Goal: Task Accomplishment & Management: Complete application form

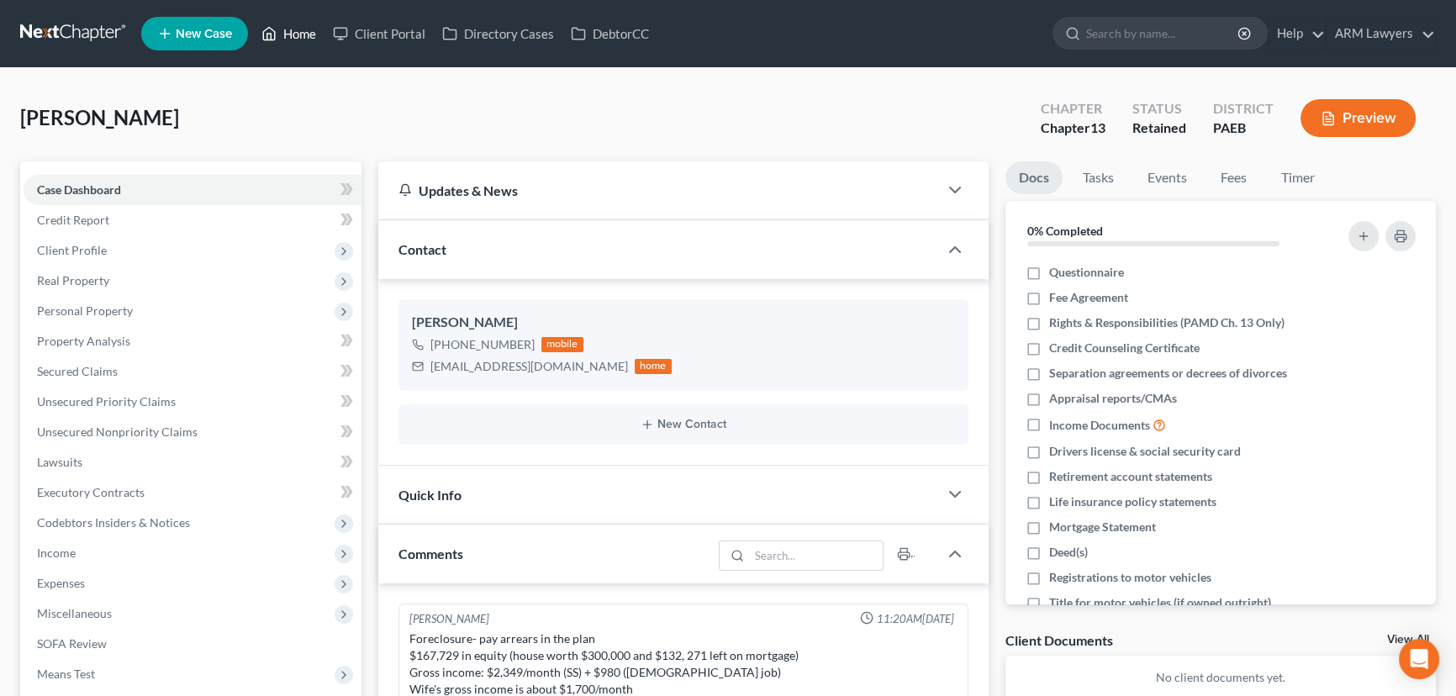
click at [294, 30] on link "Home" at bounding box center [288, 33] width 71 height 30
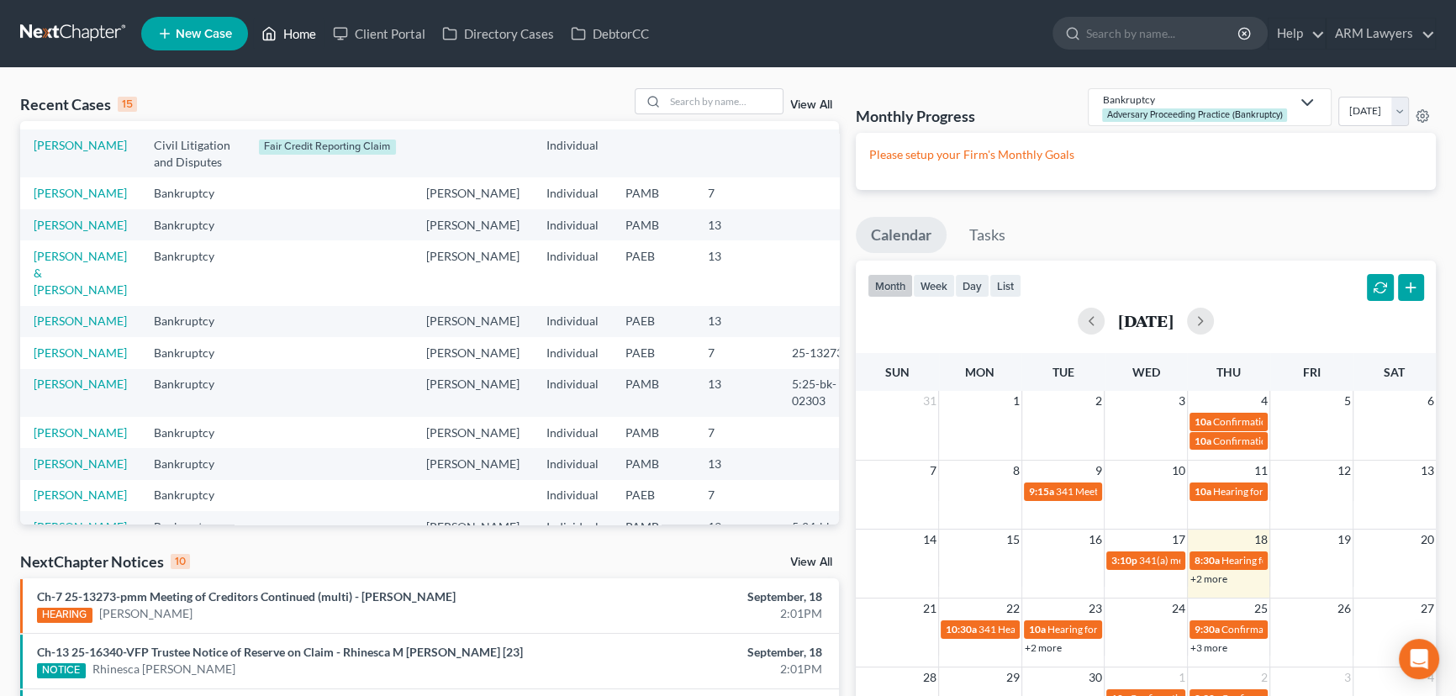
scroll to position [229, 0]
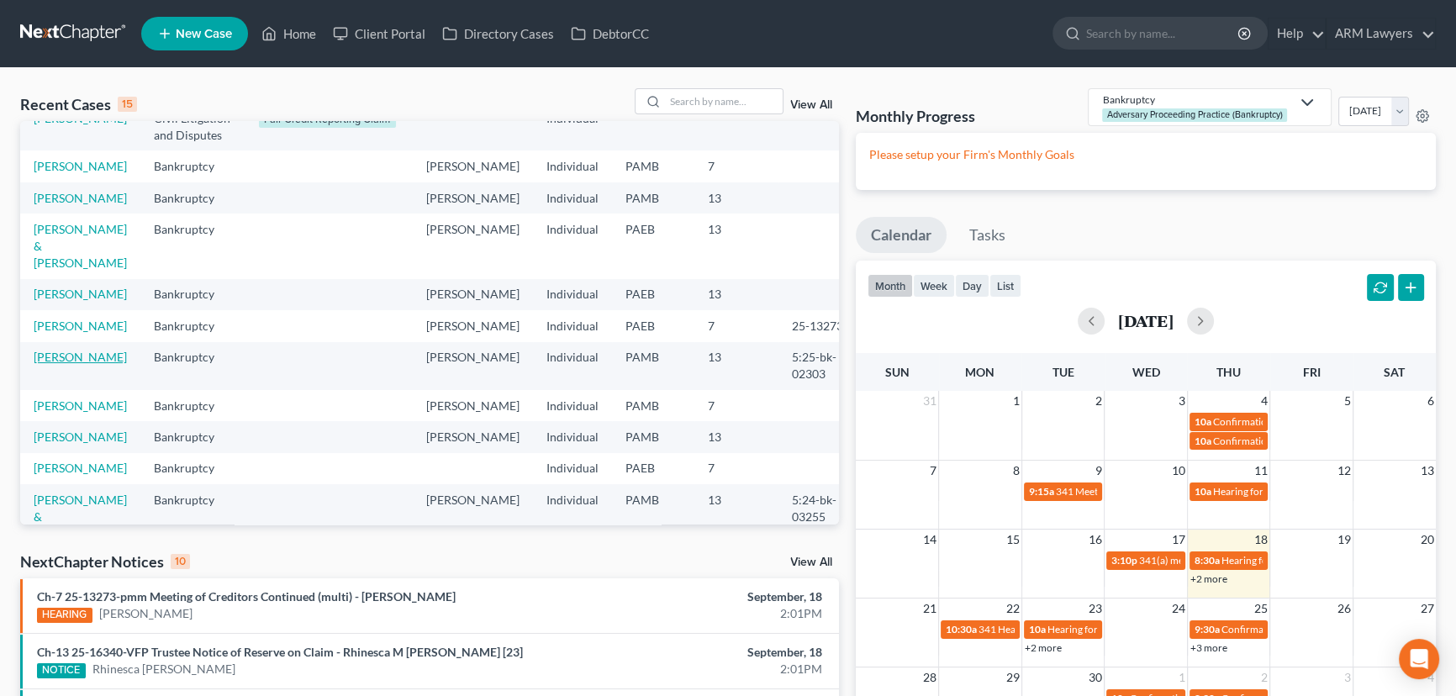
click at [64, 364] on link "[PERSON_NAME]" at bounding box center [80, 357] width 93 height 14
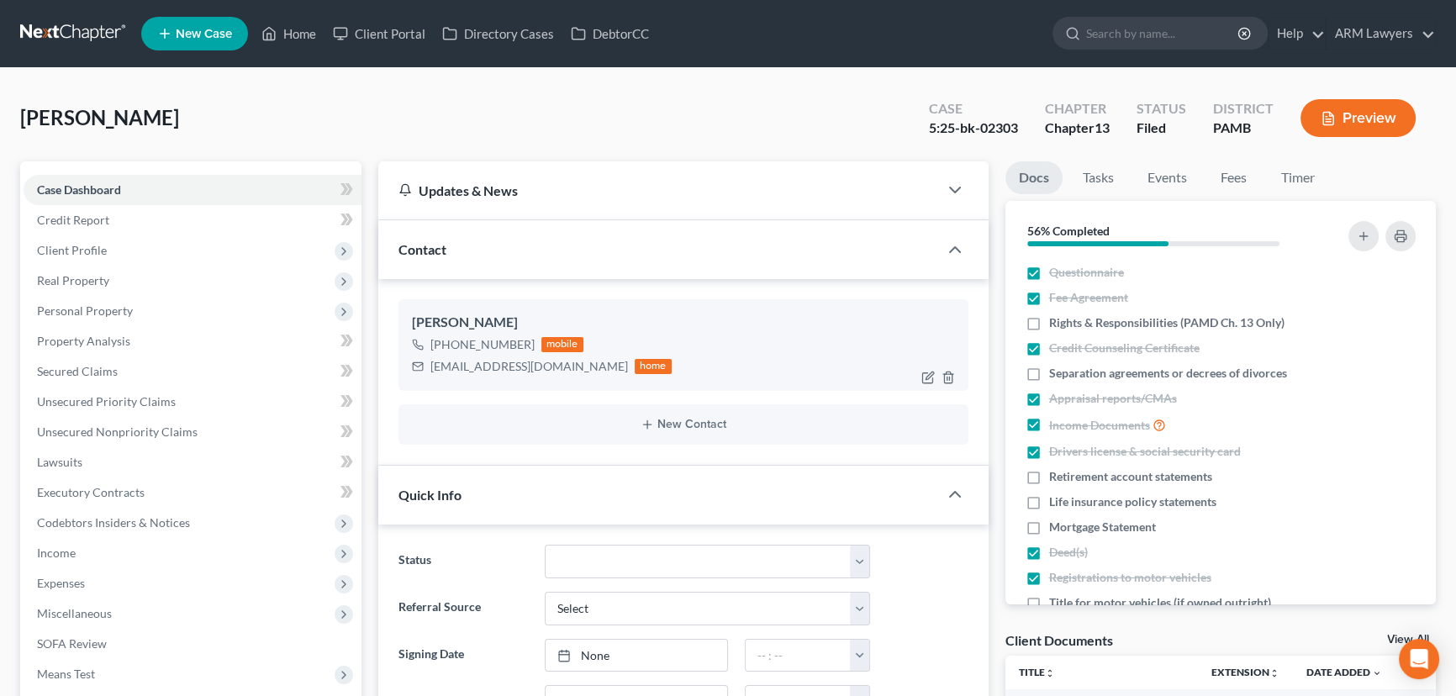
scroll to position [88, 0]
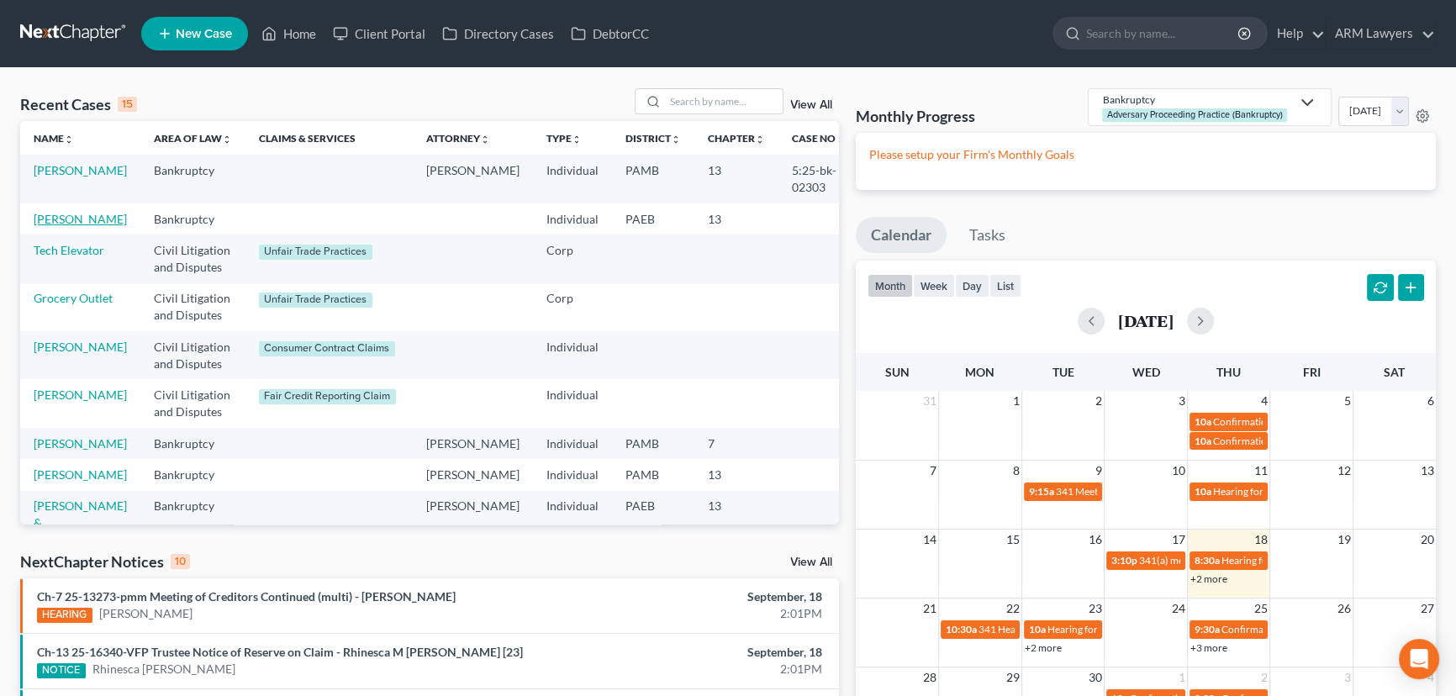
click at [72, 219] on link "[PERSON_NAME]" at bounding box center [80, 219] width 93 height 14
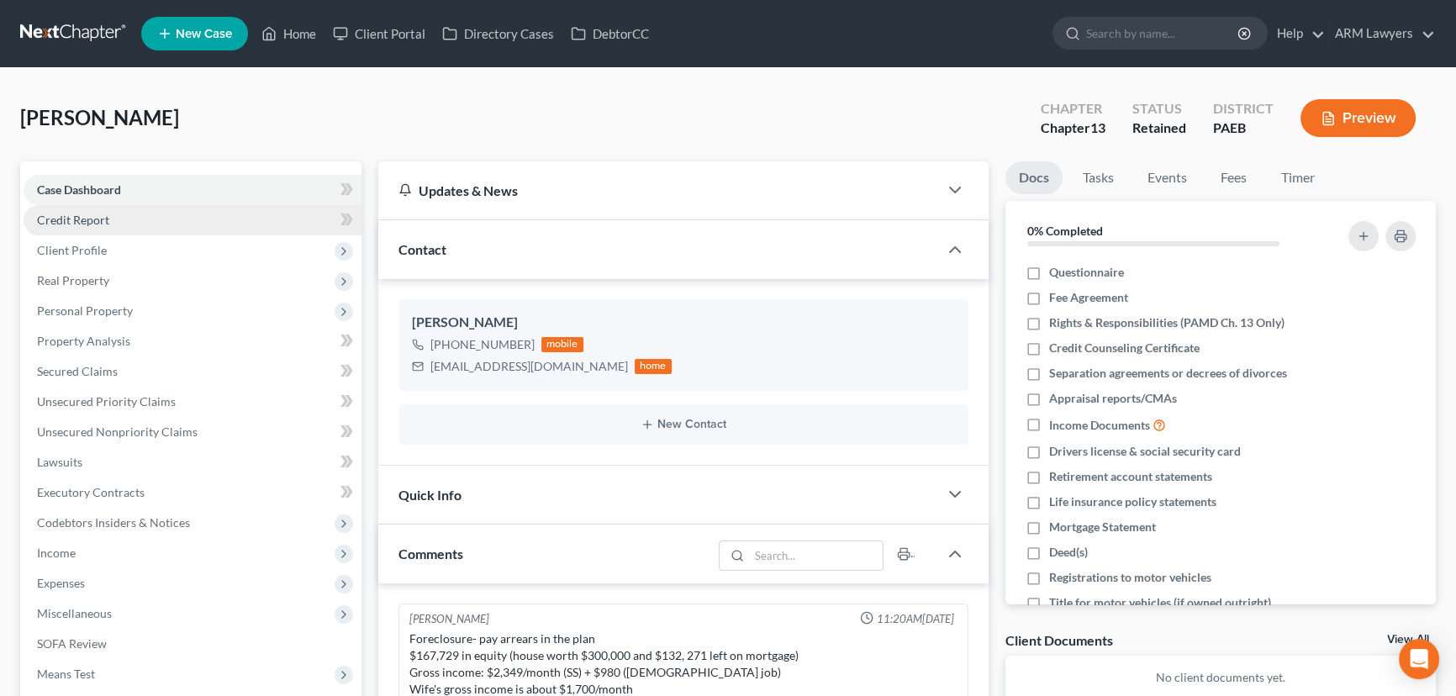
click at [133, 225] on link "Credit Report" at bounding box center [193, 220] width 338 height 30
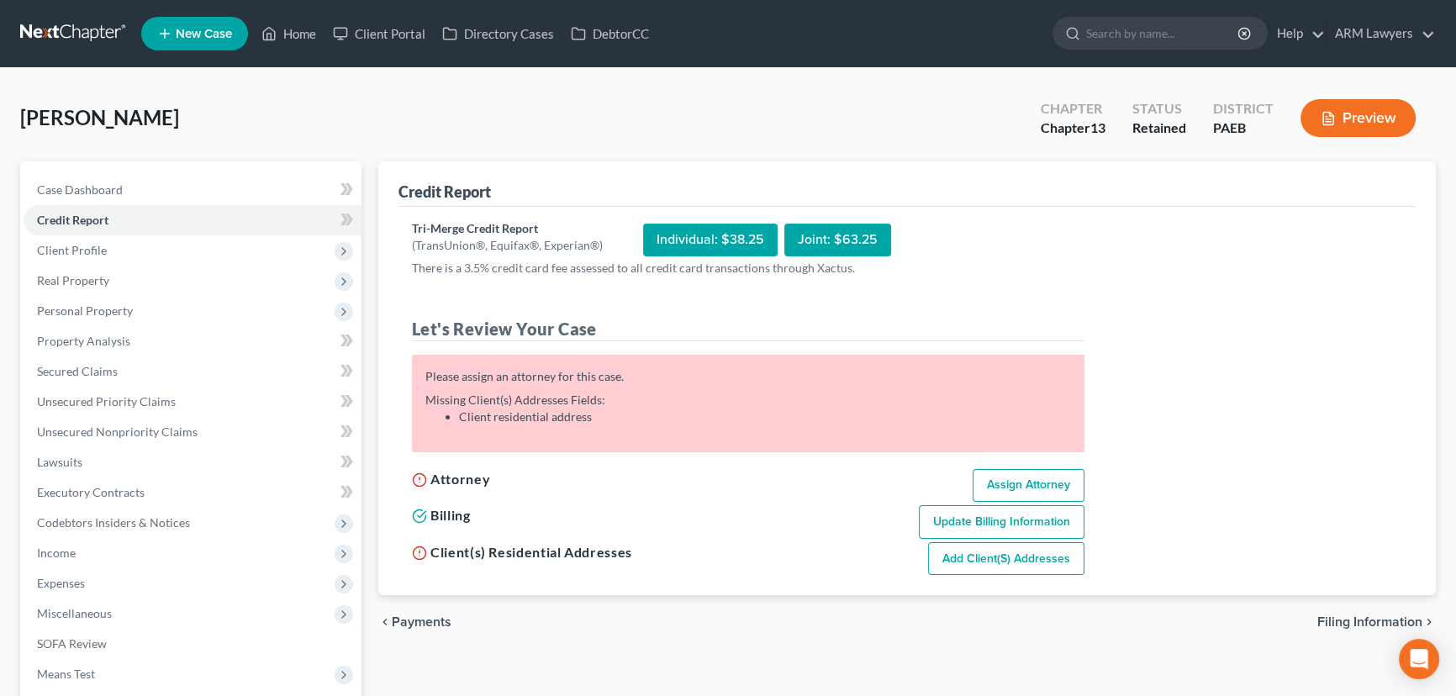
click at [1020, 474] on link "Assign Attorney" at bounding box center [1029, 486] width 112 height 34
select select "1"
select select "0"
select select "3"
select select "67"
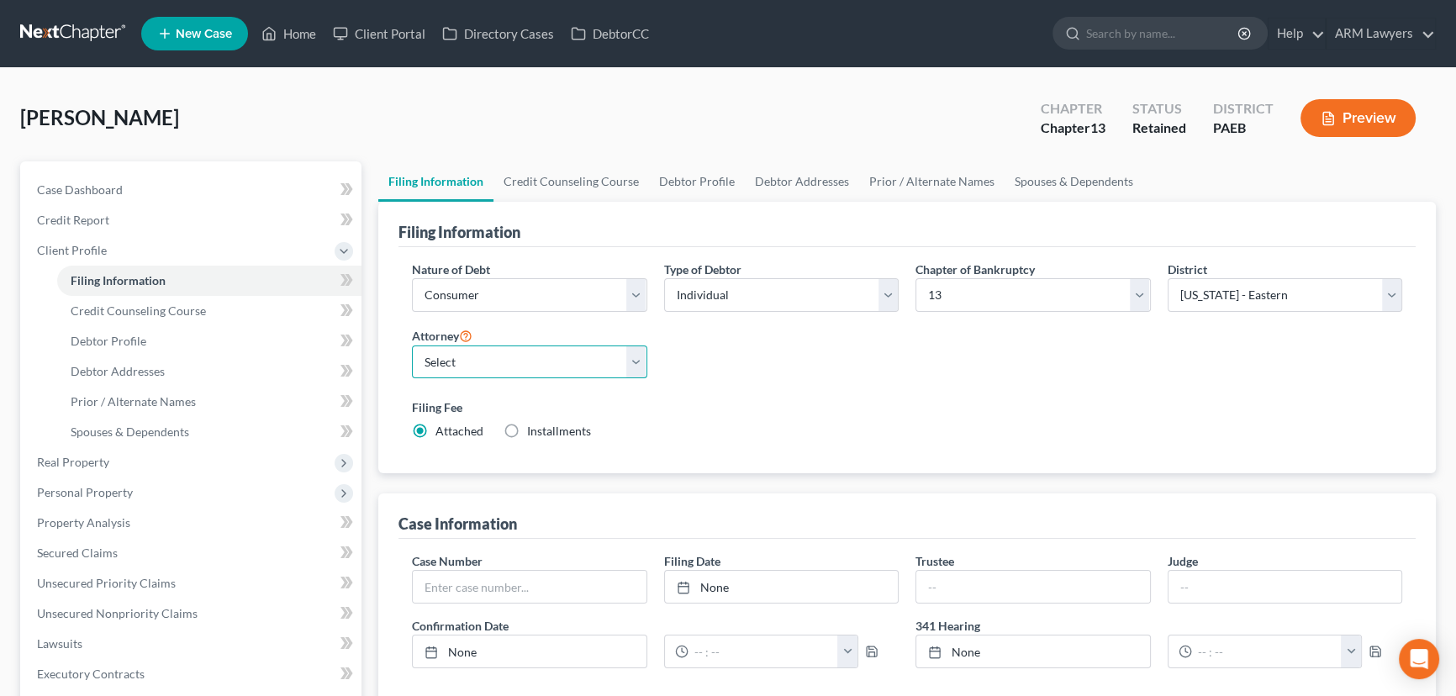
click at [536, 366] on select "Select [PERSON_NAME] - PAMB [PERSON_NAME] - PAEB [PERSON_NAME] - NJB [PERSON_NA…" at bounding box center [529, 363] width 235 height 34
select select "9"
click at [412, 346] on select "Select [PERSON_NAME] - PAMB [PERSON_NAME] - PAEB [PERSON_NAME] - NJB [PERSON_NA…" at bounding box center [529, 363] width 235 height 34
click at [113, 207] on link "Credit Report" at bounding box center [193, 220] width 338 height 30
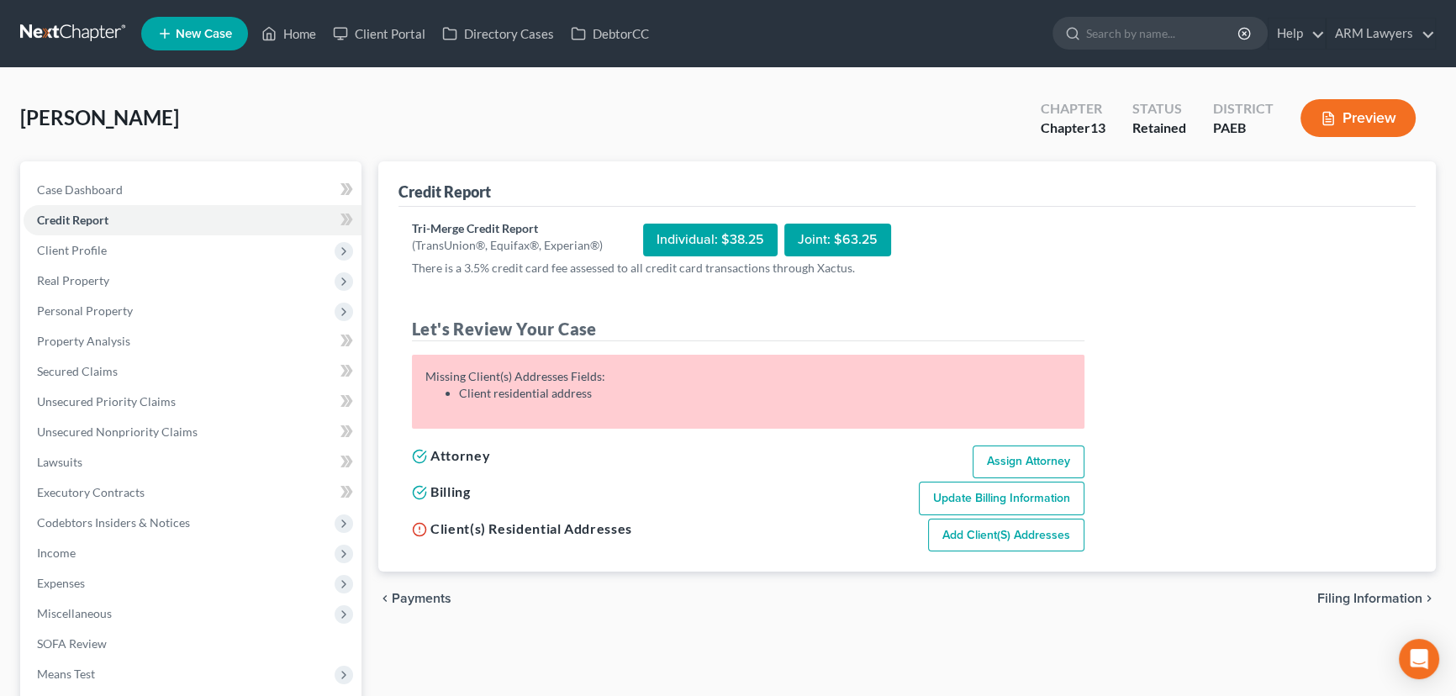
click at [982, 539] on link "Add Client(s) Addresses" at bounding box center [1006, 536] width 156 height 34
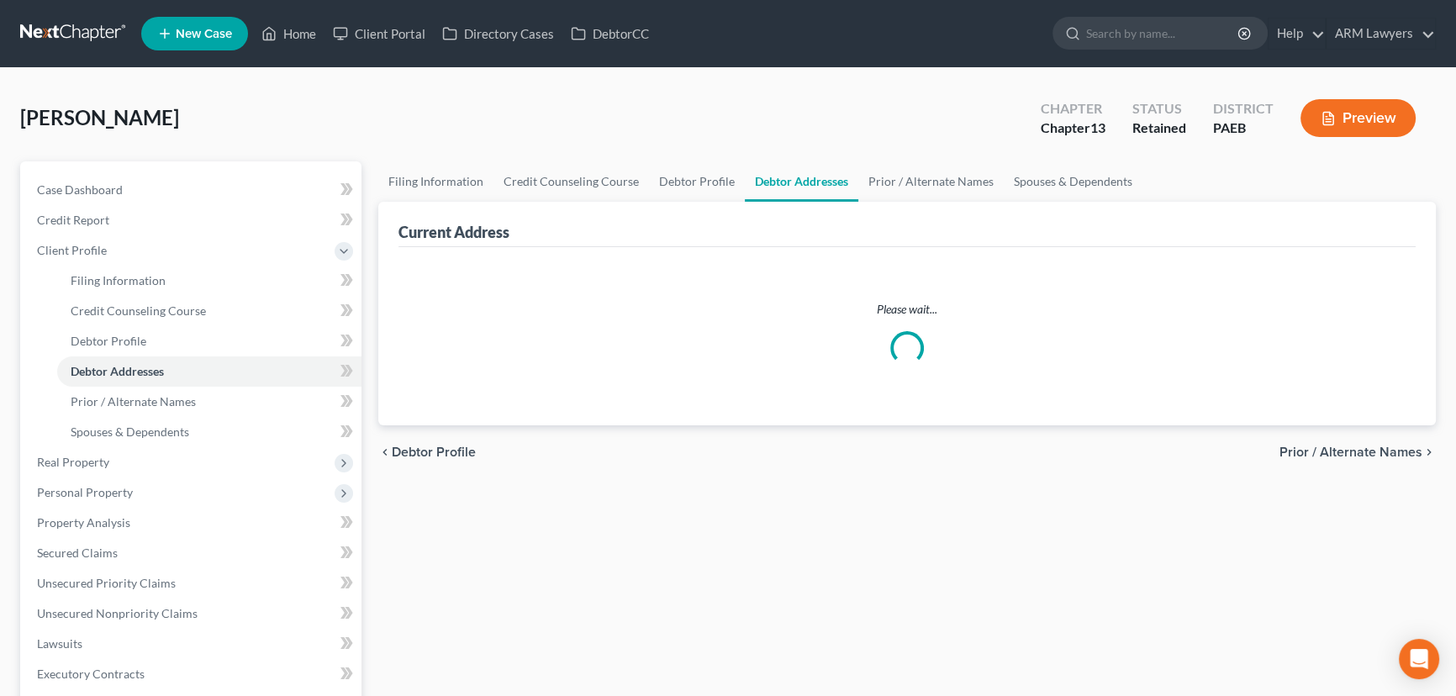
select select "0"
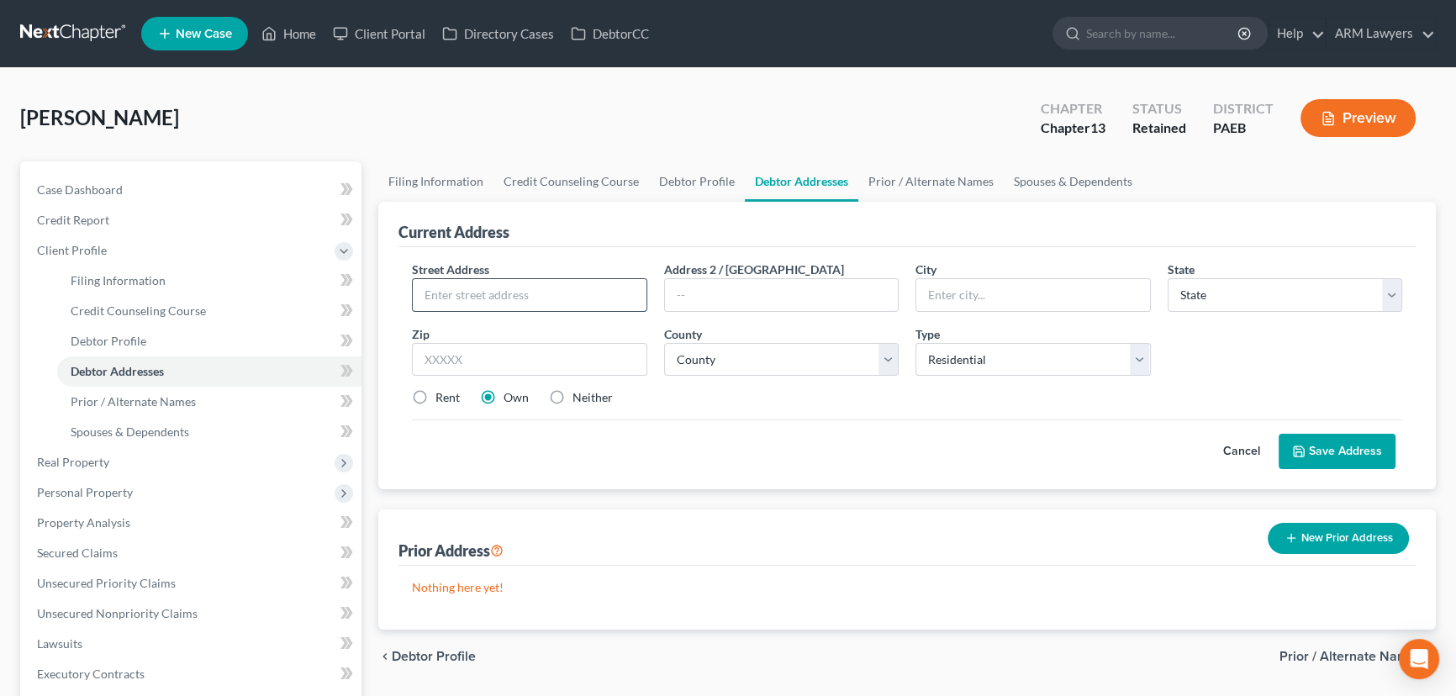
click at [500, 298] on input "text" at bounding box center [530, 295] width 234 height 32
click at [557, 288] on input "text" at bounding box center [530, 295] width 234 height 32
click at [493, 285] on input "text" at bounding box center [530, 295] width 234 height 32
paste input "217 [PERSON_NAME] dr"
click at [454, 295] on input "217 [PERSON_NAME] dr" at bounding box center [530, 295] width 234 height 32
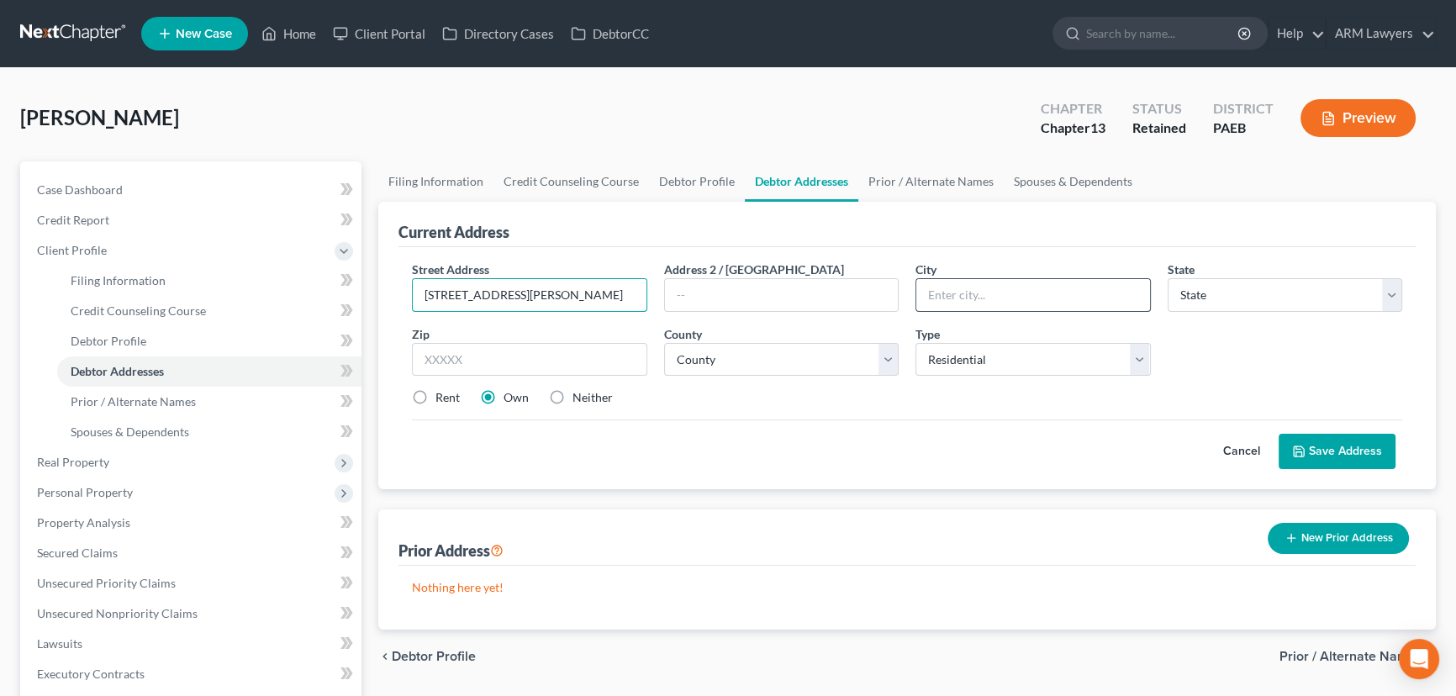
type input "[STREET_ADDRESS][PERSON_NAME]"
click at [1047, 284] on input "text" at bounding box center [1033, 295] width 234 height 32
type input "18104"
click at [1215, 334] on div "Street Address * 217 [PERSON_NAME] dr Address 2 / [GEOGRAPHIC_DATA] * 18104 Sta…" at bounding box center [907, 341] width 1007 height 160
click at [1202, 303] on select "State [US_STATE] AK AR AZ CA CO CT DE DC [GEOGRAPHIC_DATA] [GEOGRAPHIC_DATA] GU…" at bounding box center [1285, 295] width 235 height 34
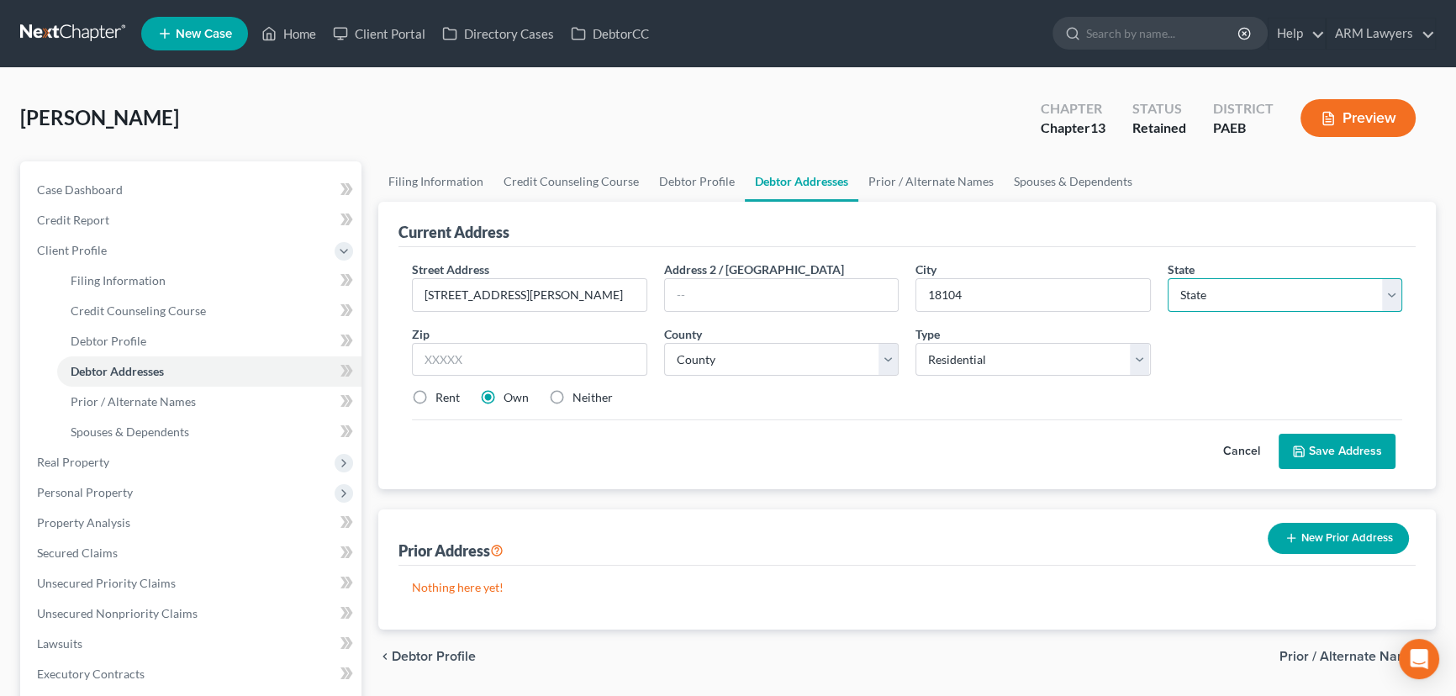
select select "39"
click at [1168, 278] on select "State [US_STATE] AK AR AZ CA CO CT DE DC [GEOGRAPHIC_DATA] [GEOGRAPHIC_DATA] GU…" at bounding box center [1285, 295] width 235 height 34
click at [580, 364] on input "text" at bounding box center [529, 360] width 235 height 34
drag, startPoint x: 980, startPoint y: 298, endPoint x: 926, endPoint y: 295, distance: 54.7
click at [926, 295] on input "18104" at bounding box center [1033, 295] width 234 height 32
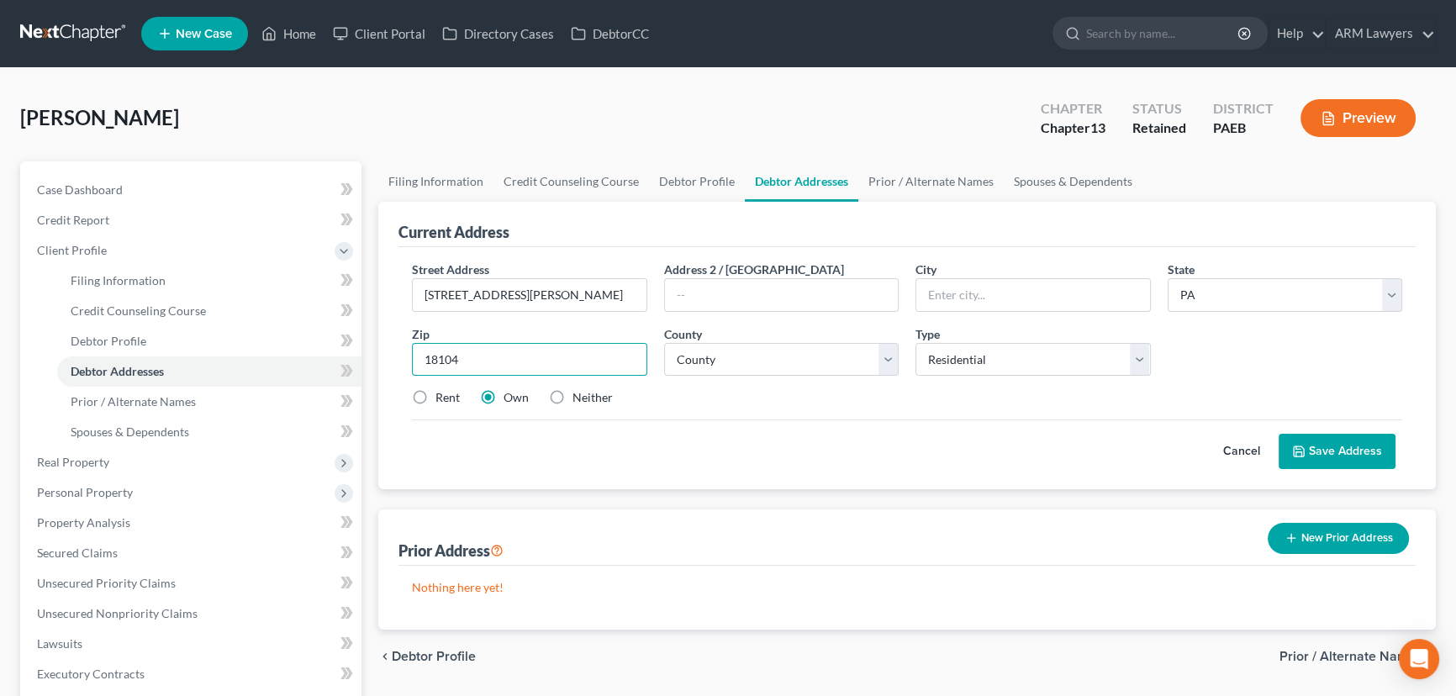
type input "18104"
click at [817, 403] on div "Rent Own Neither" at bounding box center [907, 397] width 1007 height 17
type input "[GEOGRAPHIC_DATA]"
click at [798, 363] on select "County [GEOGRAPHIC_DATA] [GEOGRAPHIC_DATA] [GEOGRAPHIC_DATA] [GEOGRAPHIC_DATA] …" at bounding box center [781, 360] width 235 height 34
select select "38"
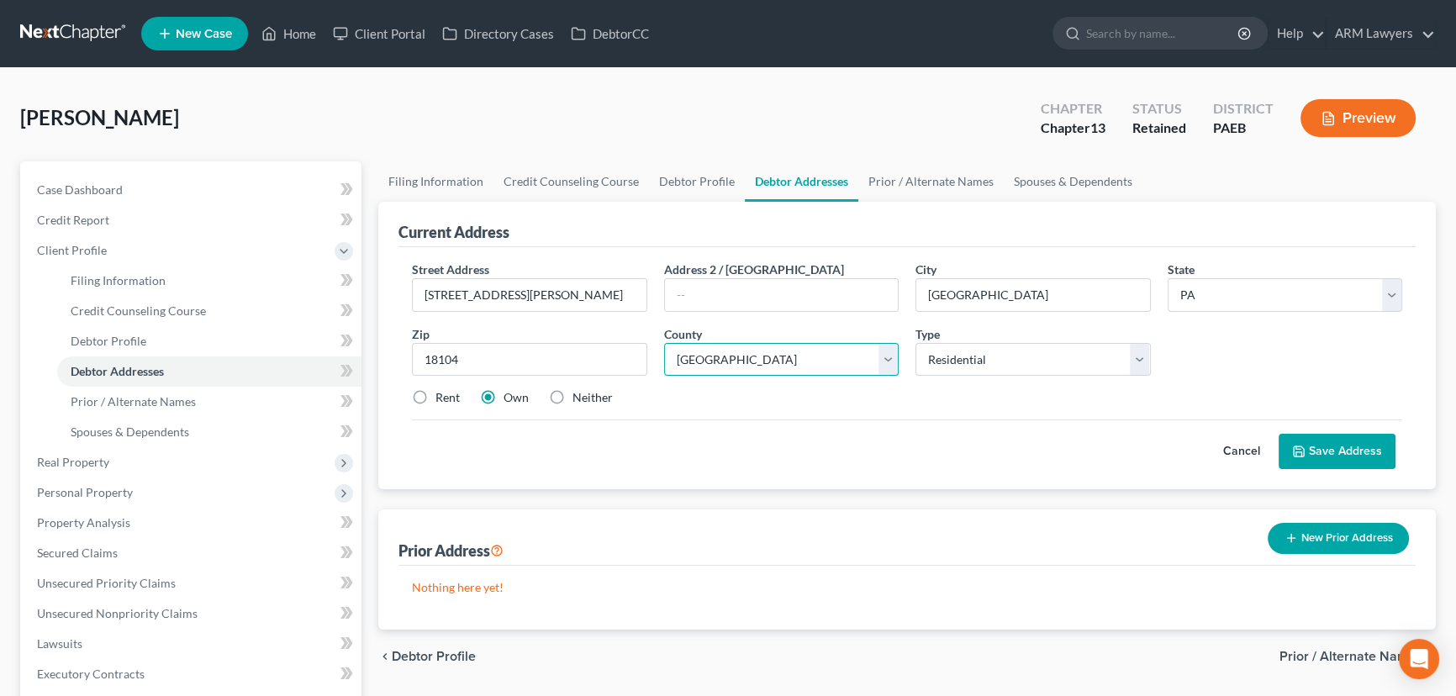
click at [664, 343] on select "County [GEOGRAPHIC_DATA] [GEOGRAPHIC_DATA] [GEOGRAPHIC_DATA] [GEOGRAPHIC_DATA] …" at bounding box center [781, 360] width 235 height 34
click at [1327, 457] on button "Save Address" at bounding box center [1337, 451] width 117 height 35
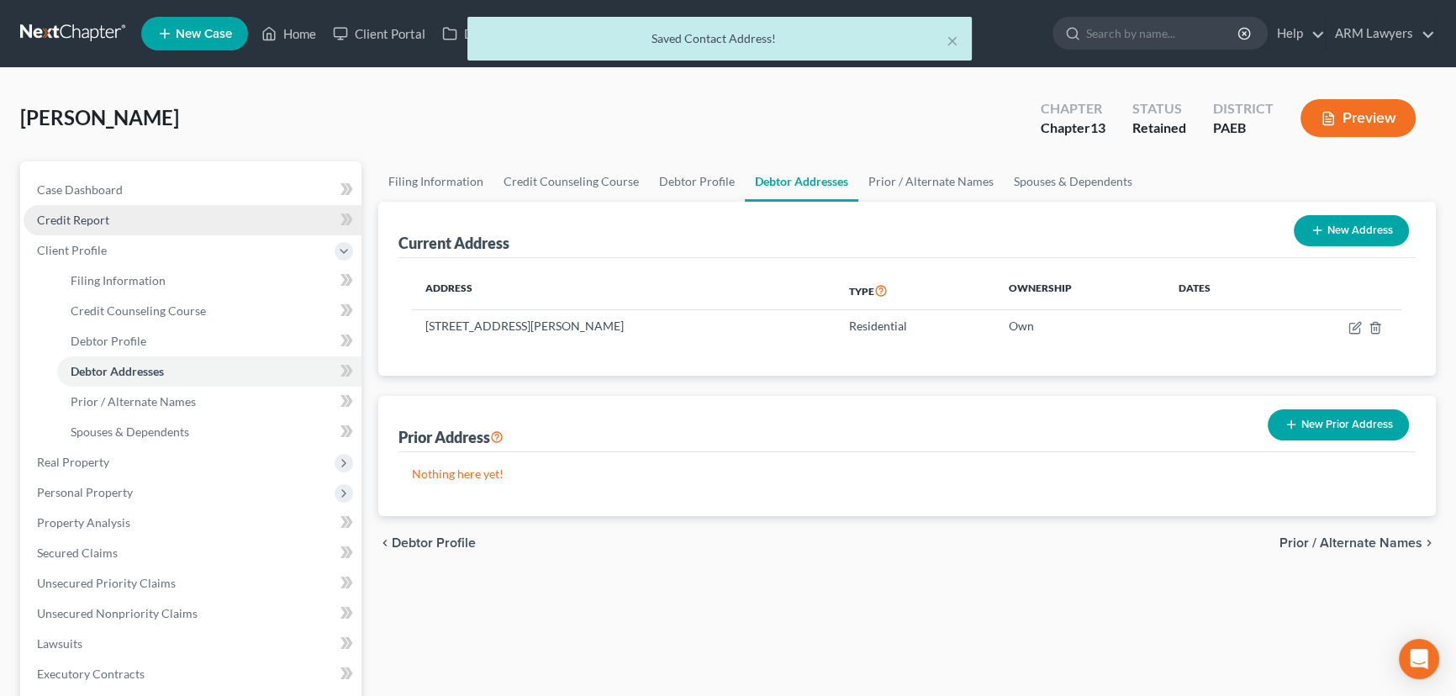
click at [126, 226] on link "Credit Report" at bounding box center [193, 220] width 338 height 30
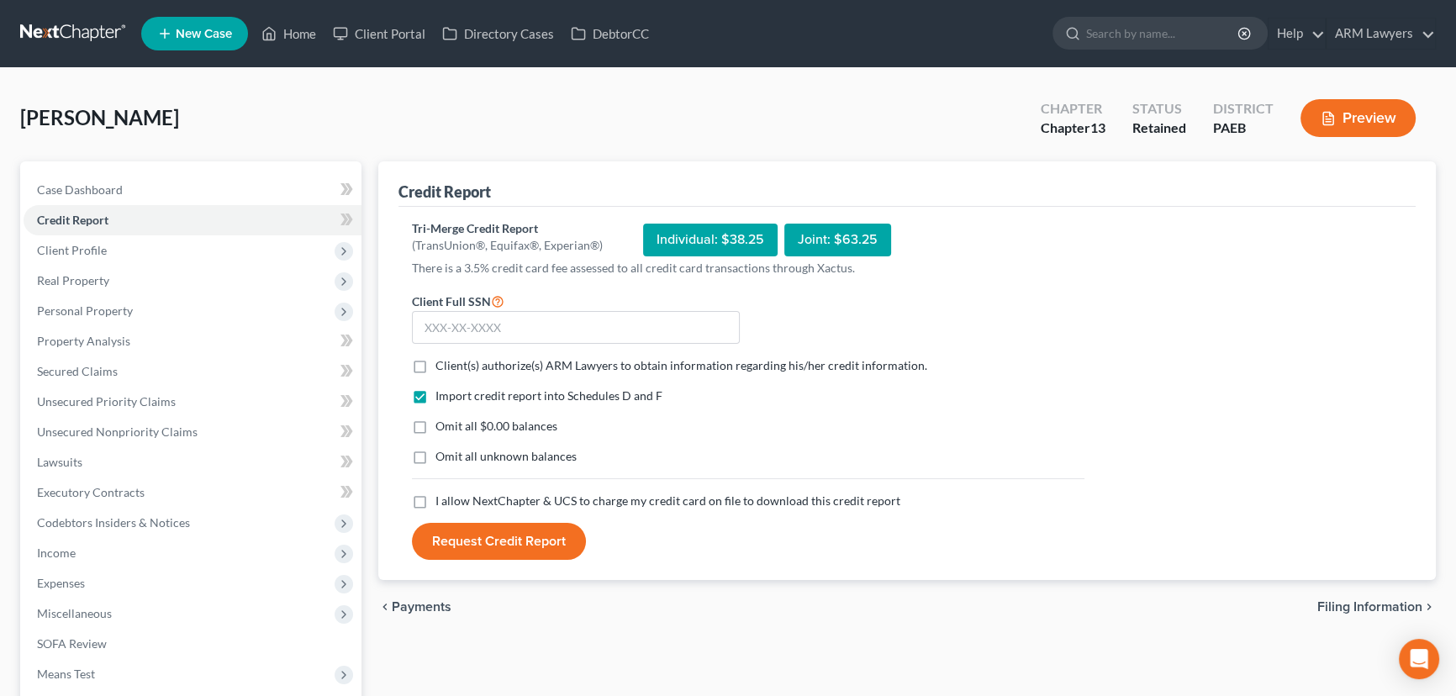
click at [435, 361] on label "Client(s) authorize(s) ARM Lawyers to obtain information regarding his/her cred…" at bounding box center [681, 365] width 492 height 17
click at [442, 361] on input "Client(s) authorize(s) ARM Lawyers to obtain information regarding his/her cred…" at bounding box center [447, 362] width 11 height 11
checkbox input "true"
click at [435, 428] on label "Omit all $0.00 balances" at bounding box center [496, 426] width 122 height 17
click at [442, 428] on input "Omit all $0.00 balances" at bounding box center [447, 423] width 11 height 11
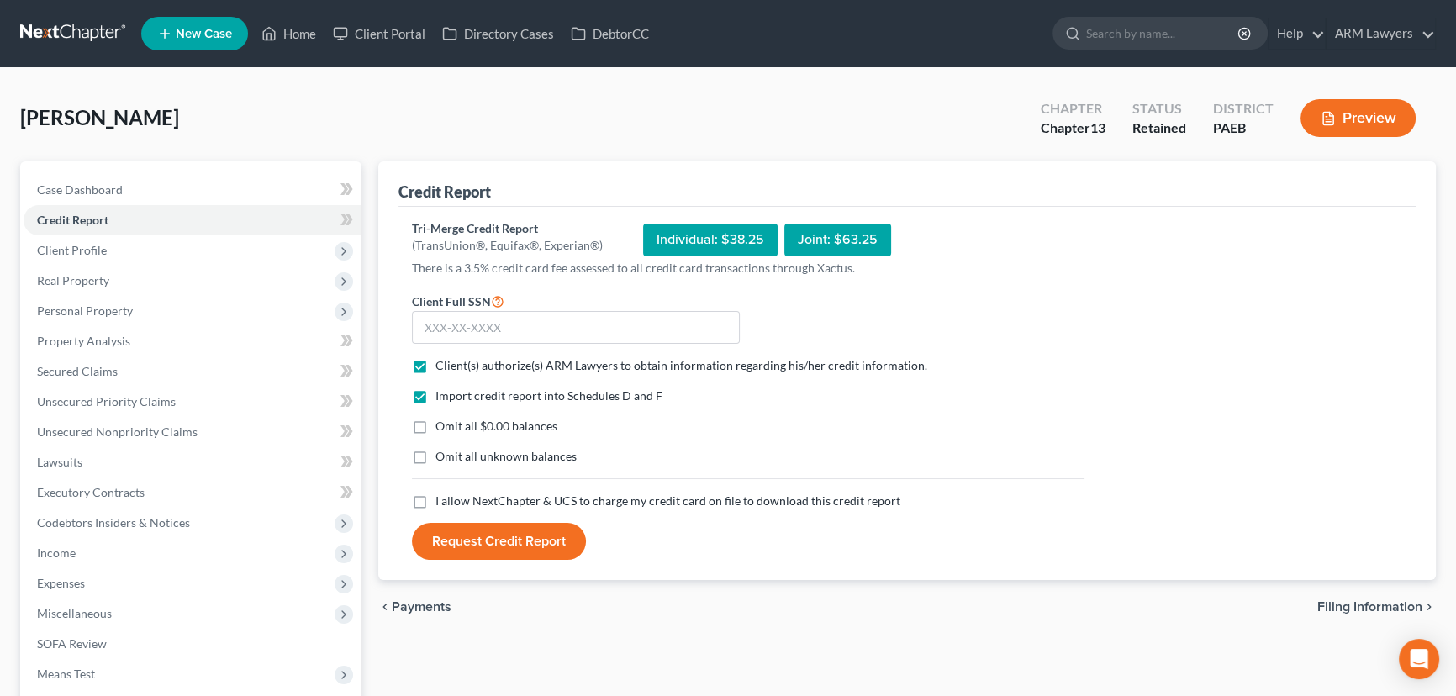
checkbox input "true"
click at [435, 460] on label "Omit all unknown balances" at bounding box center [505, 456] width 141 height 17
click at [442, 459] on input "Omit all unknown balances" at bounding box center [447, 453] width 11 height 11
checkbox input "true"
click at [435, 499] on label "I allow NextChapter & UCS to charge my credit card on file to download this cre…" at bounding box center [667, 501] width 465 height 17
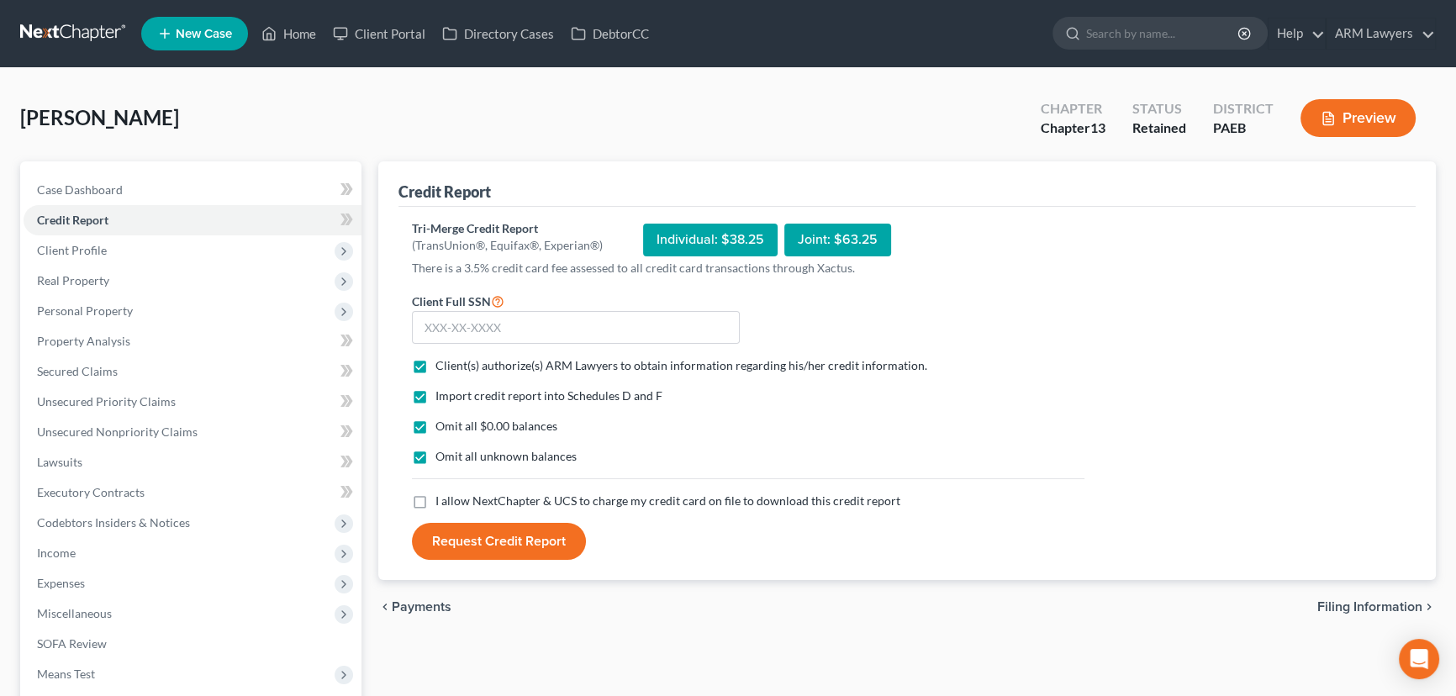
click at [442, 499] on input "I allow NextChapter & UCS to charge my credit card on file to download this cre…" at bounding box center [447, 498] width 11 height 11
checkbox input "true"
click at [489, 331] on input "text" at bounding box center [576, 328] width 328 height 34
type input "174-54-2235"
click at [516, 538] on button "Request Credit Report" at bounding box center [499, 541] width 174 height 37
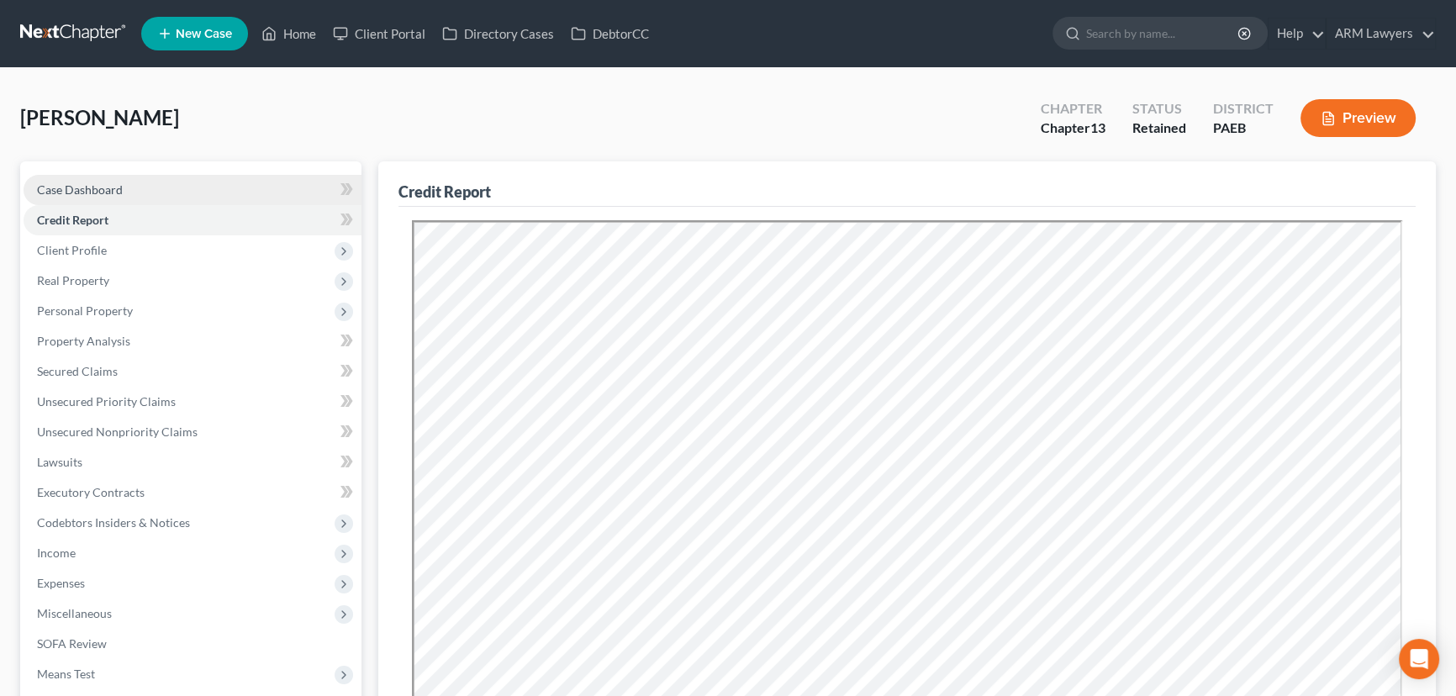
click at [166, 196] on link "Case Dashboard" at bounding box center [193, 190] width 338 height 30
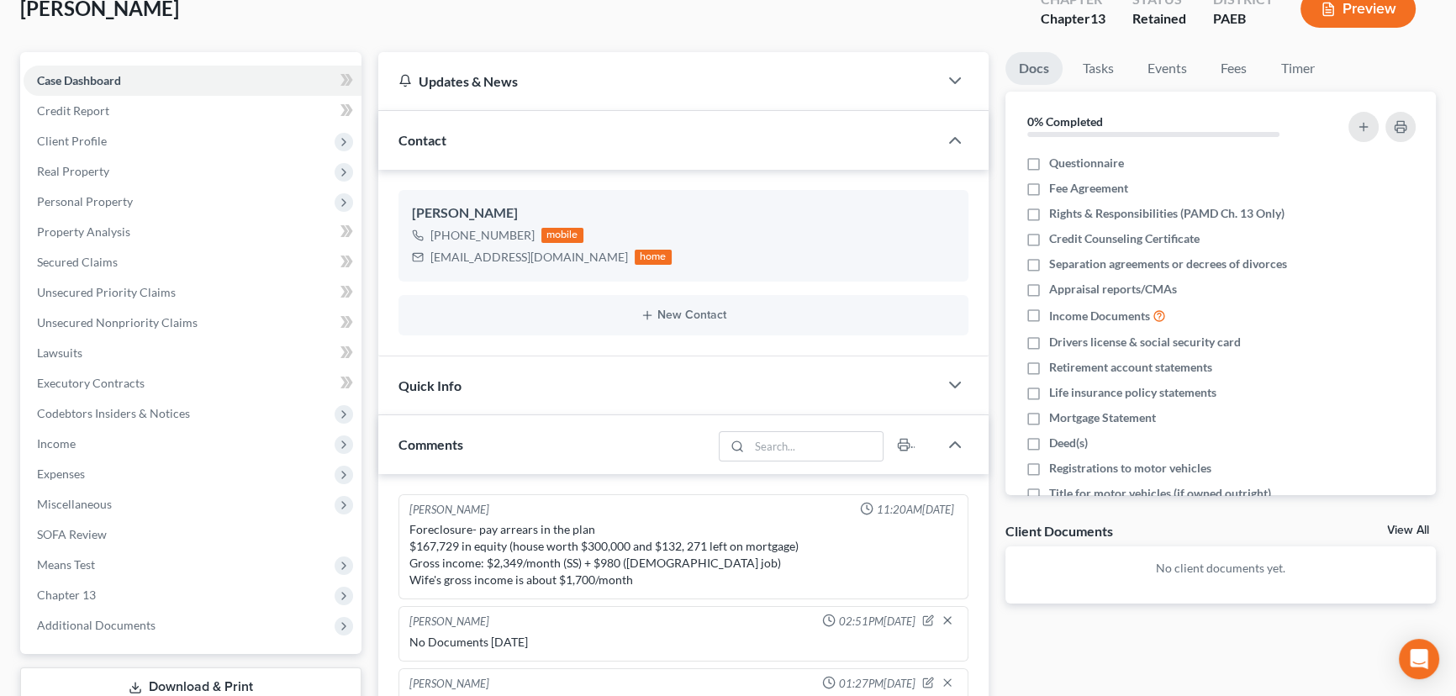
scroll to position [76, 0]
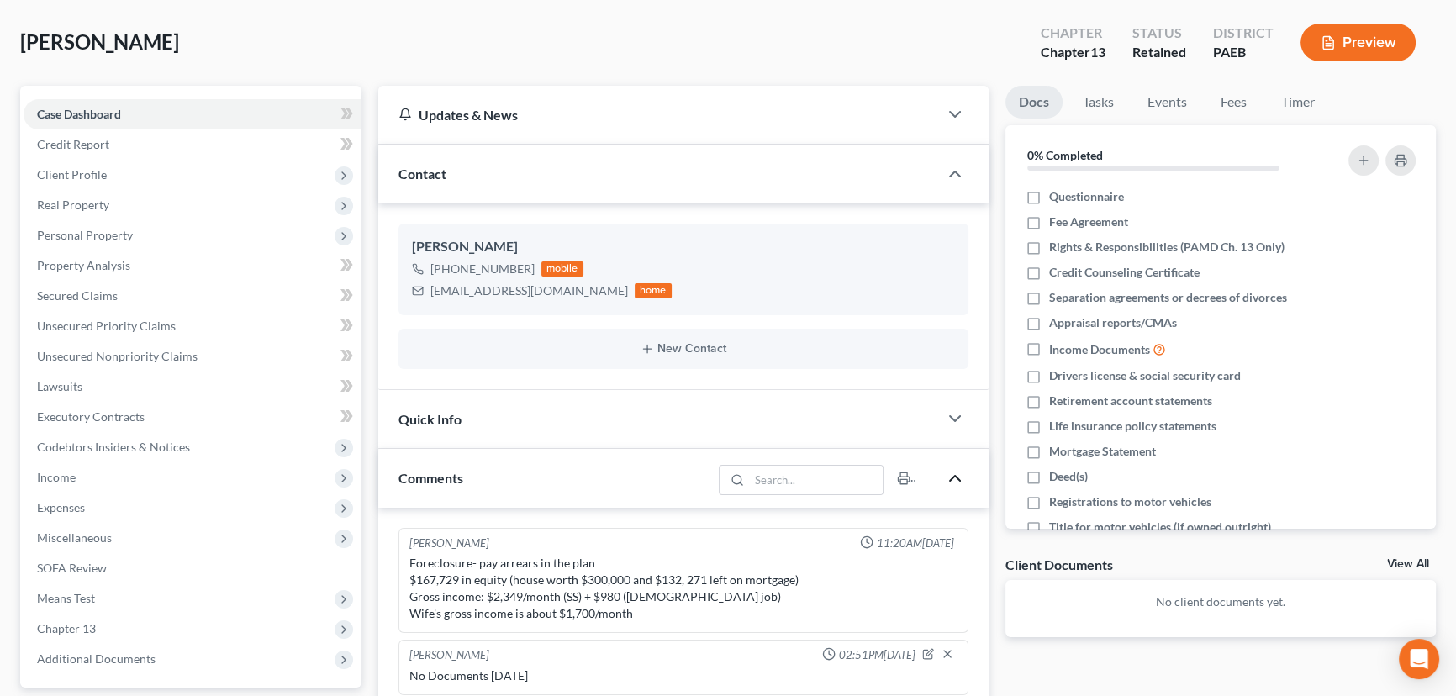
click at [957, 485] on icon "button" at bounding box center [955, 478] width 20 height 20
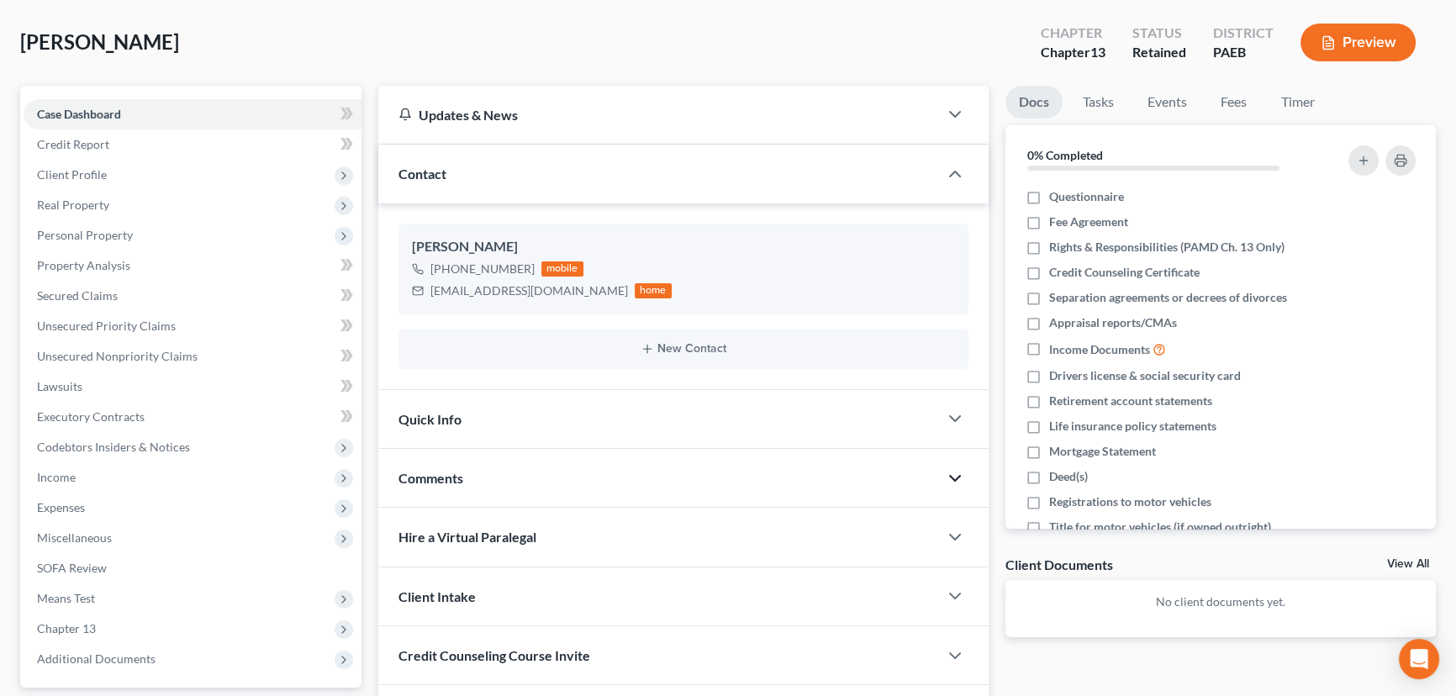
click at [887, 416] on div "Quick Info" at bounding box center [658, 419] width 560 height 58
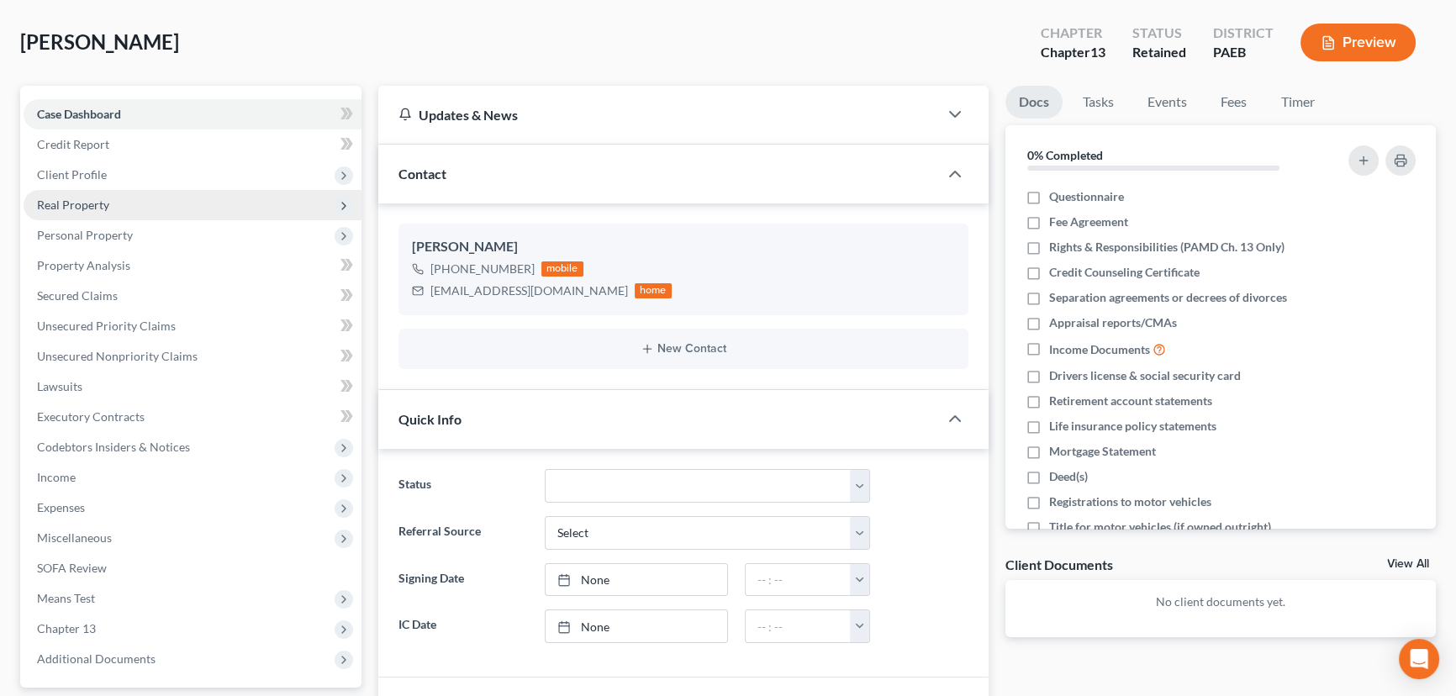
click at [140, 208] on span "Real Property" at bounding box center [193, 205] width 338 height 30
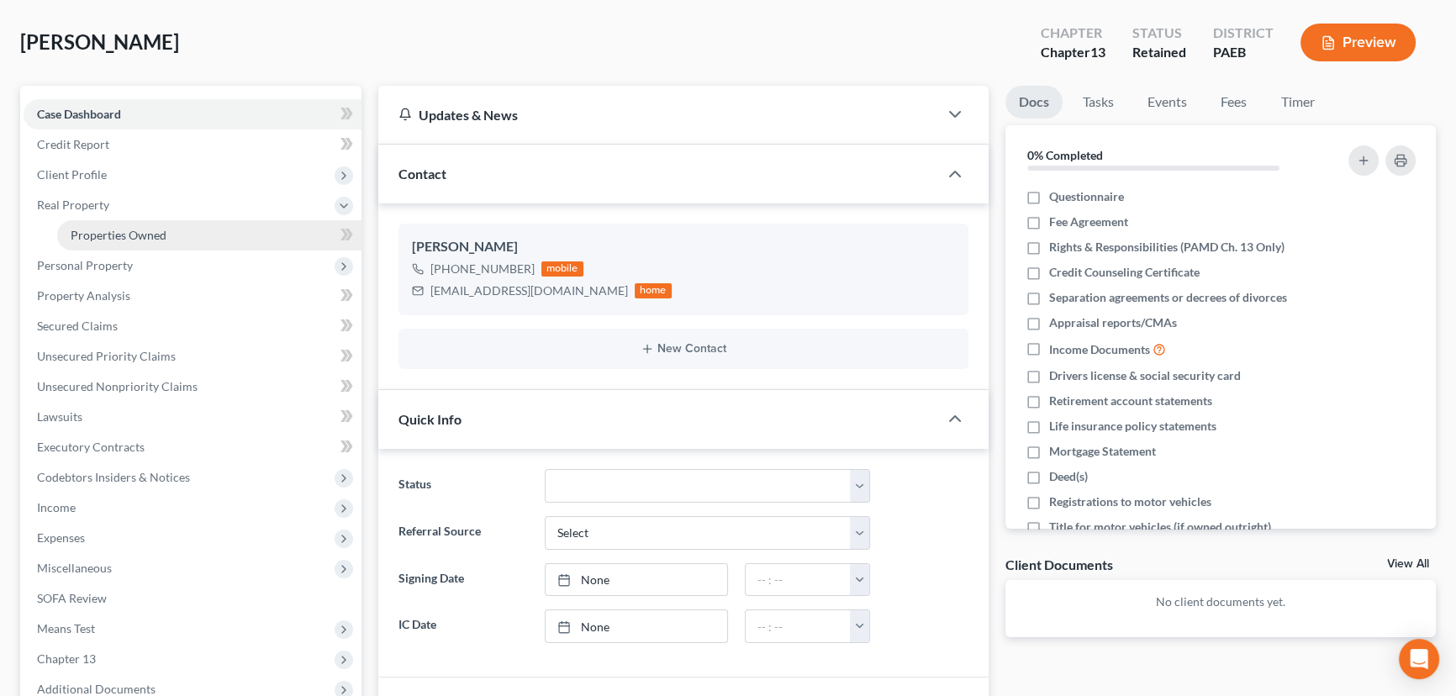
click at [152, 241] on link "Properties Owned" at bounding box center [209, 235] width 304 height 30
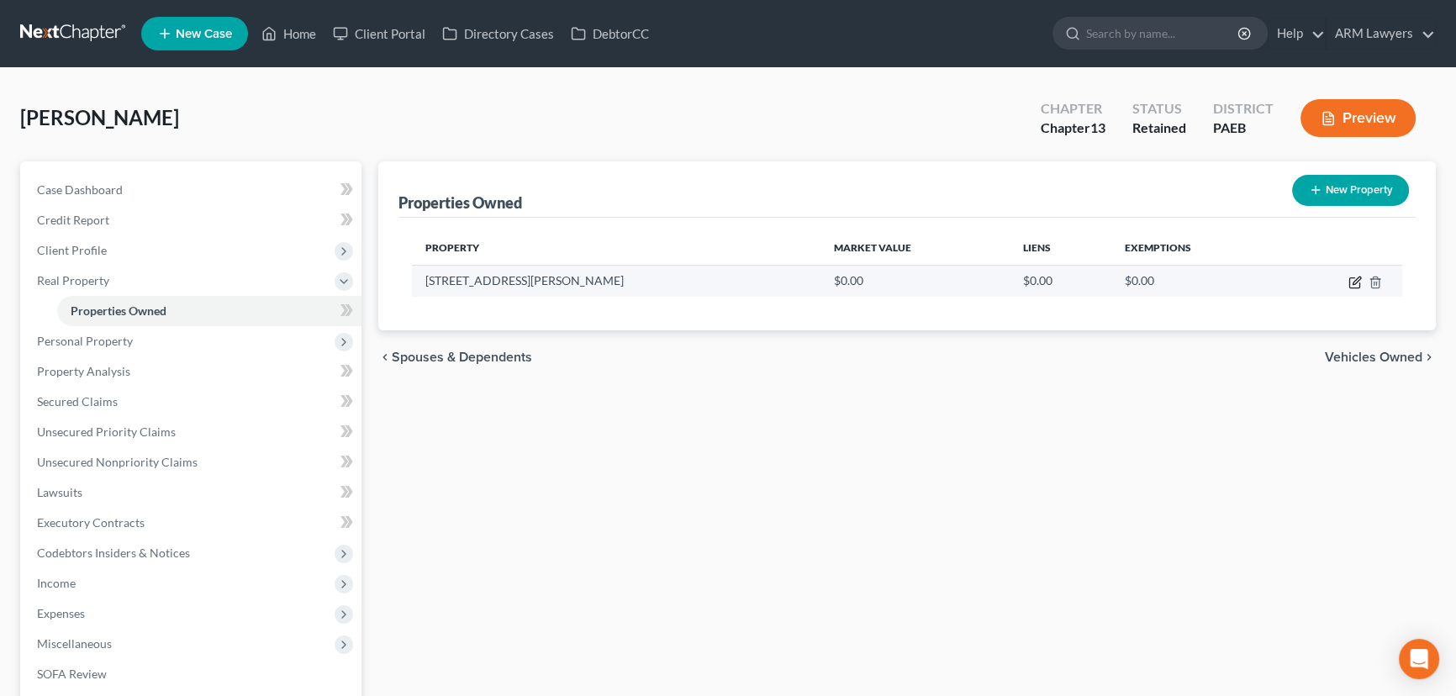
click at [1350, 280] on icon "button" at bounding box center [1354, 282] width 13 height 13
select select "39"
select select "38"
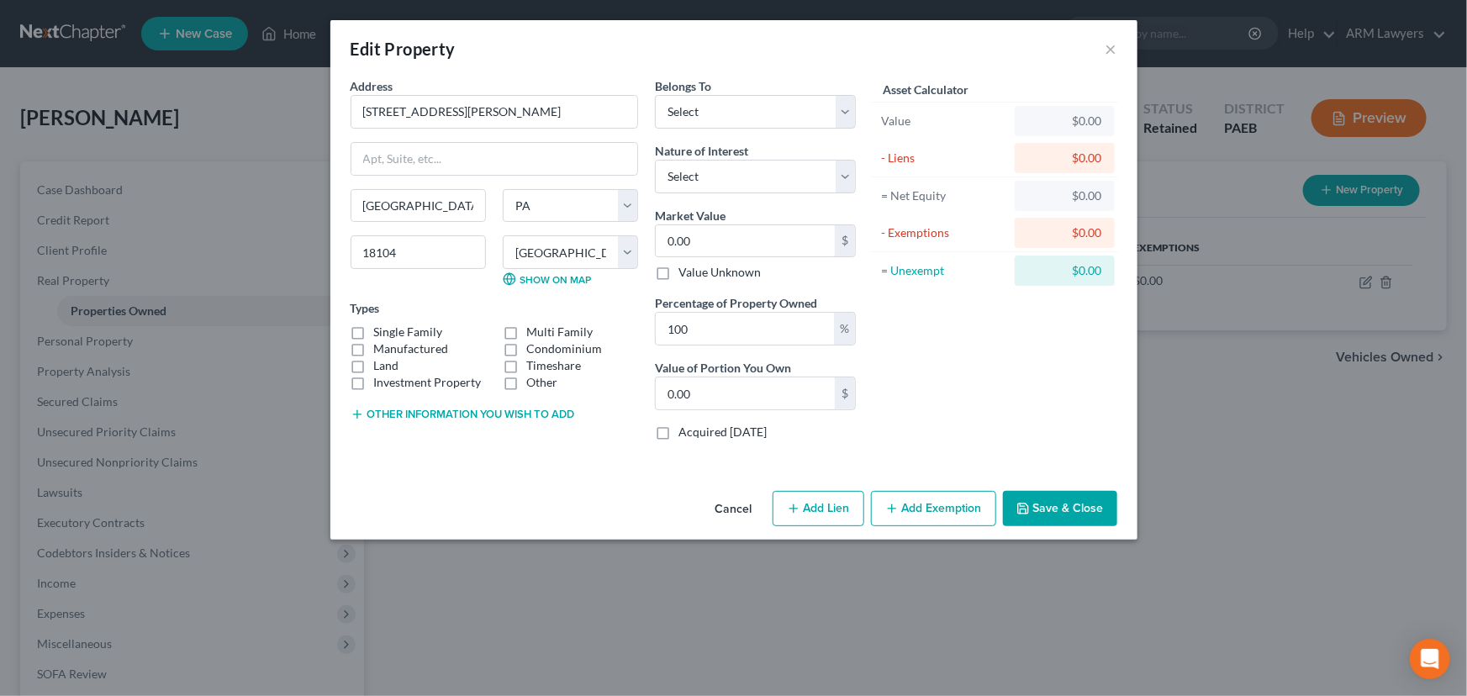
click at [818, 504] on button "Add Lien" at bounding box center [819, 508] width 92 height 35
select select "0"
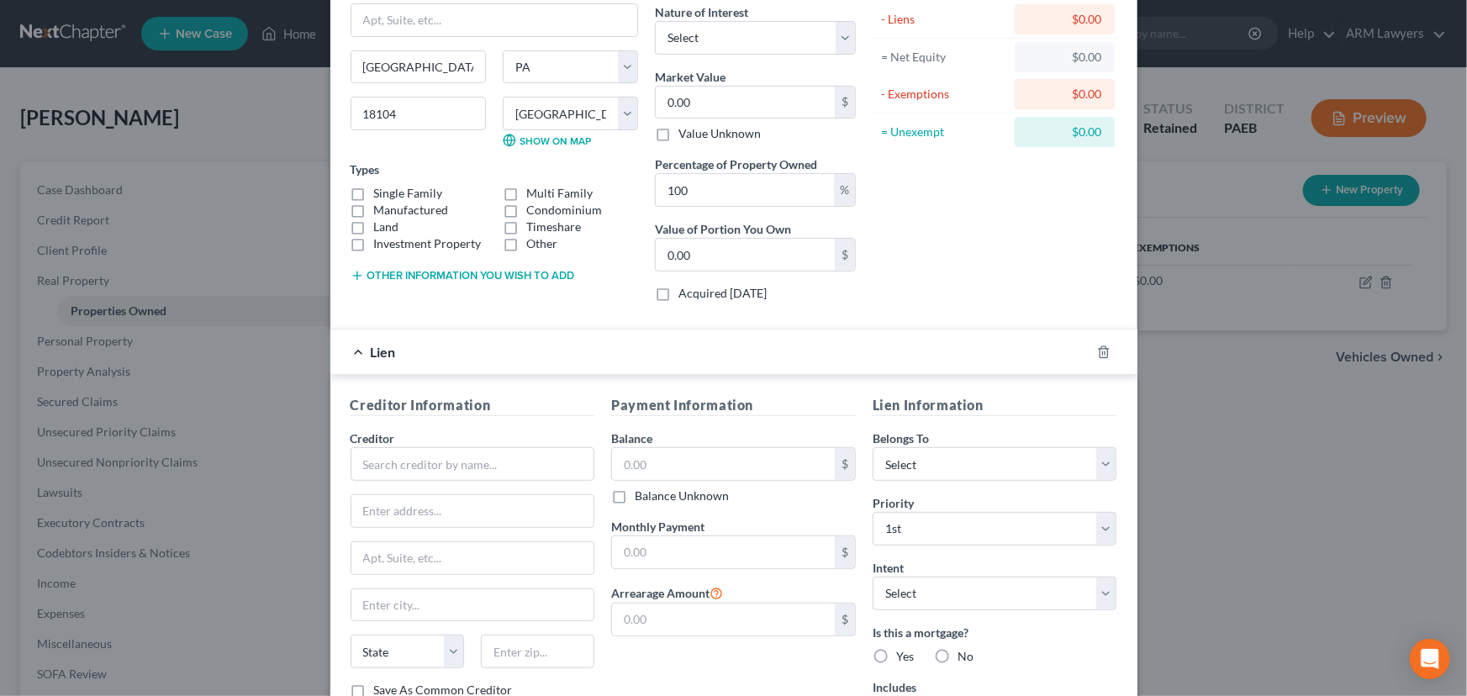
scroll to position [152, 0]
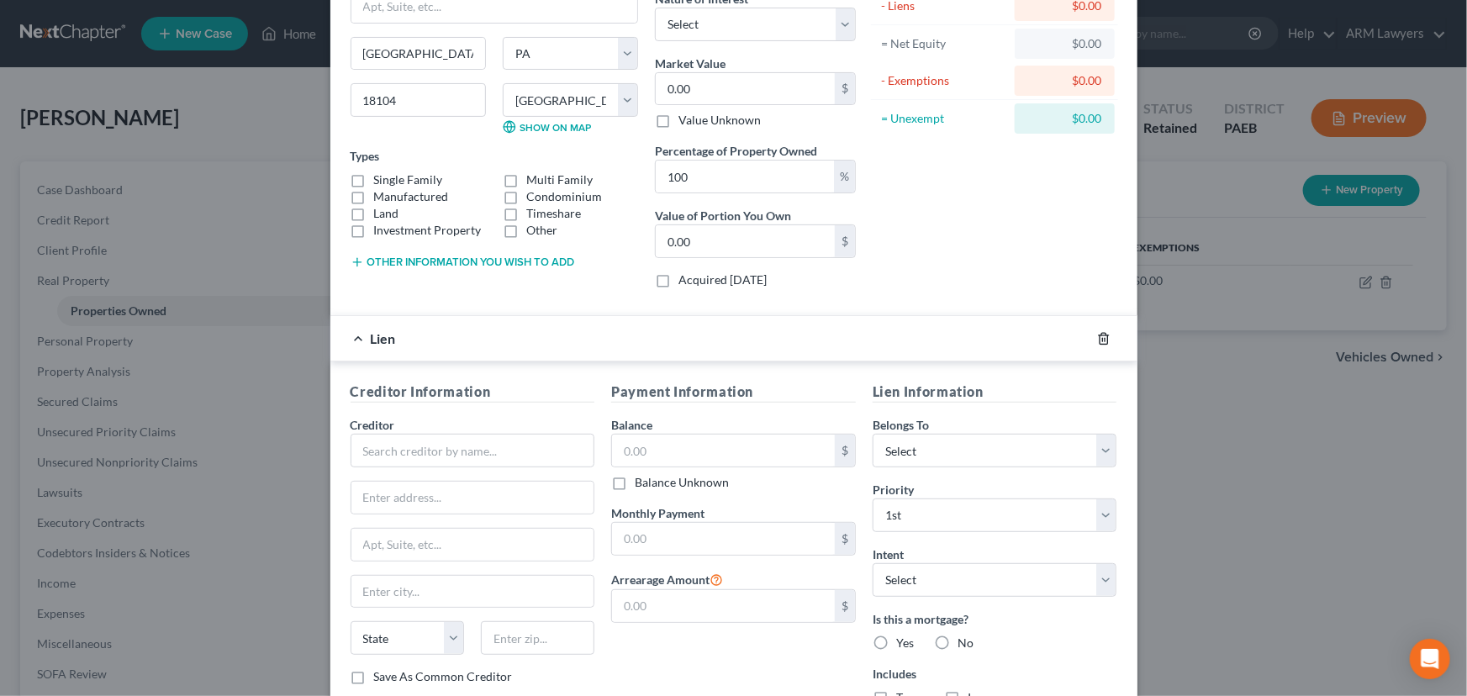
click at [1097, 332] on icon "button" at bounding box center [1103, 338] width 13 height 13
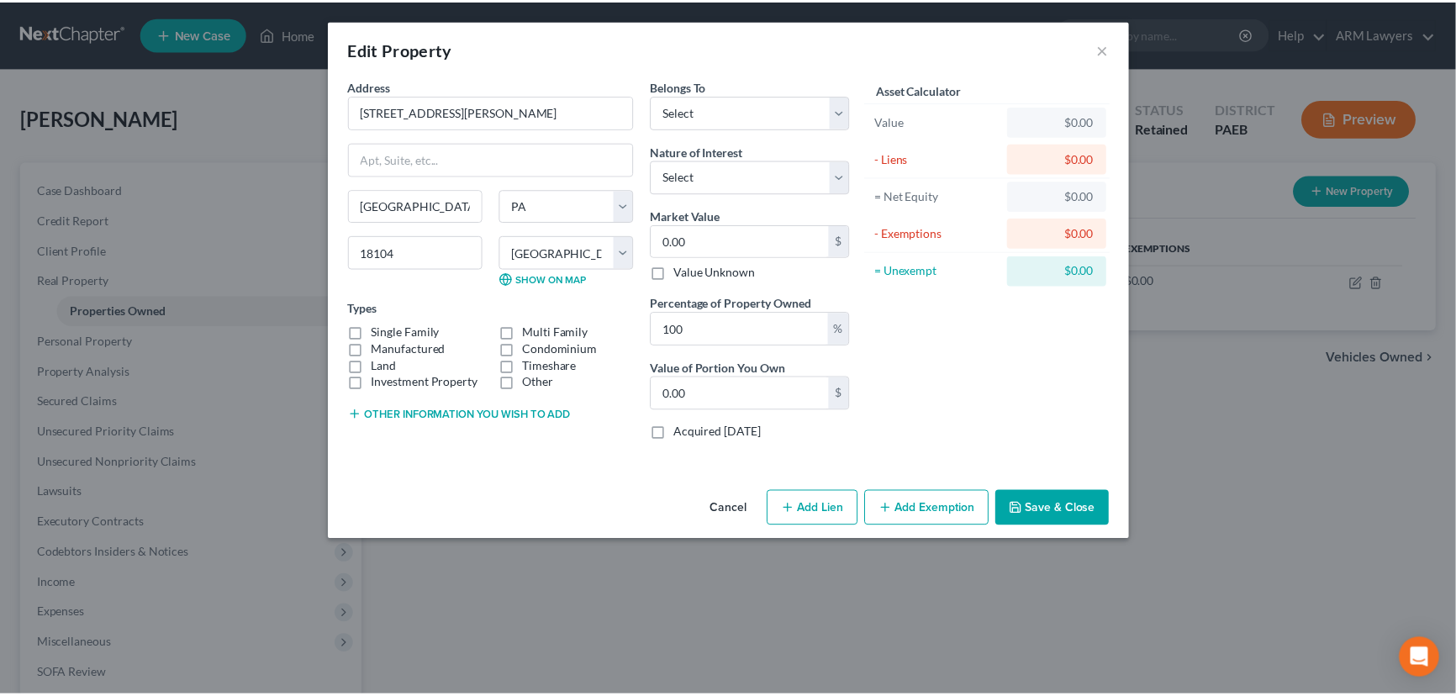
scroll to position [0, 0]
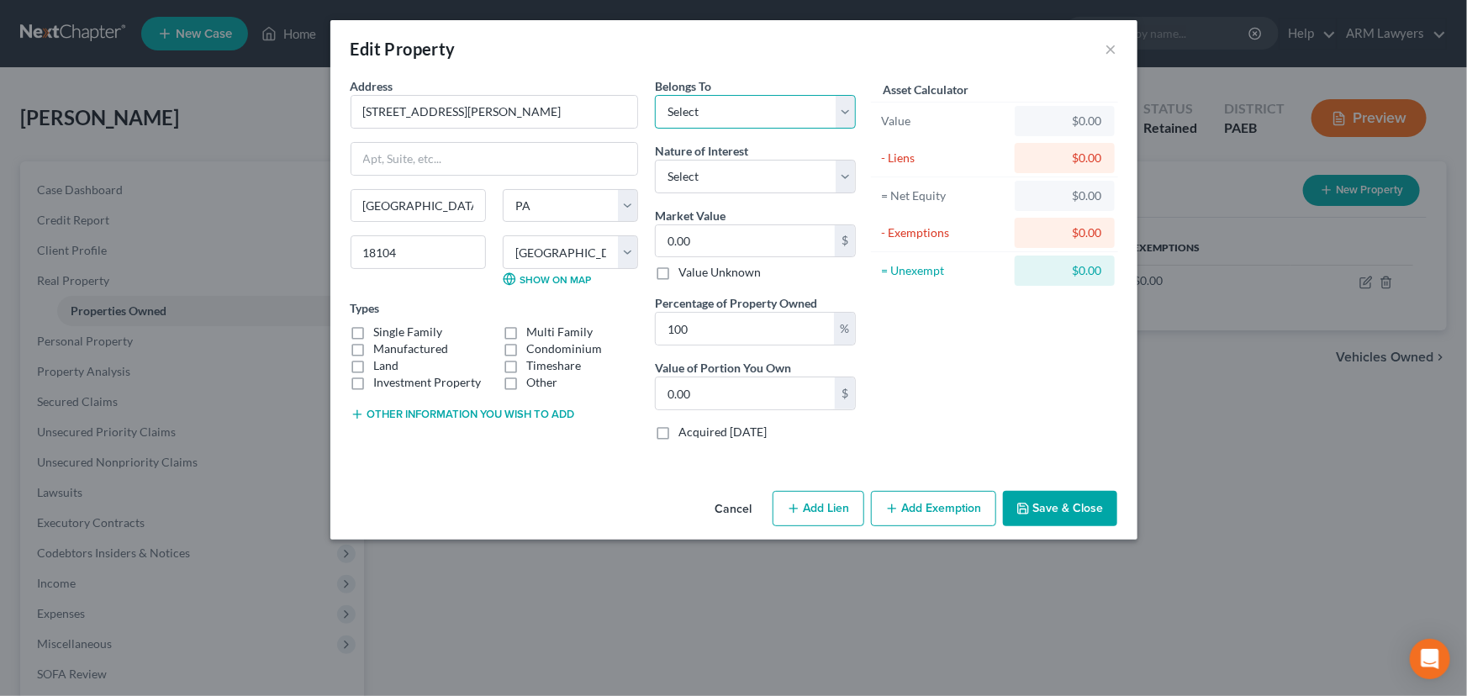
click at [715, 118] on select "Select Debtor 1 Only Debtor 2 Only Debtor 1 And Debtor 2 Only At Least One Of T…" at bounding box center [755, 112] width 201 height 34
select select "0"
click at [655, 95] on select "Select Debtor 1 Only Debtor 2 Only Debtor 1 And Debtor 2 Only At Least One Of T…" at bounding box center [755, 112] width 201 height 34
click at [729, 243] on input "0.00" at bounding box center [745, 241] width 179 height 32
drag, startPoint x: 1076, startPoint y: 506, endPoint x: 1013, endPoint y: 510, distance: 63.2
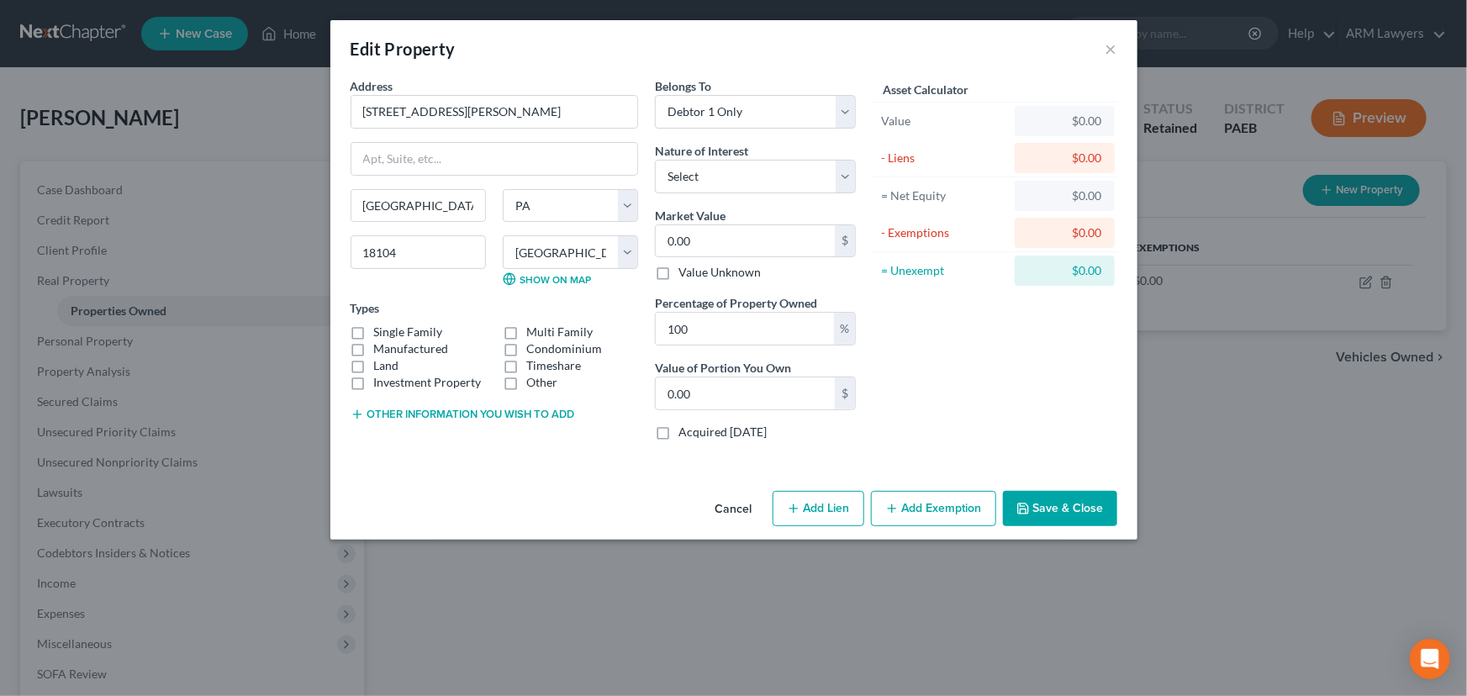
click at [1076, 506] on button "Save & Close" at bounding box center [1060, 508] width 114 height 35
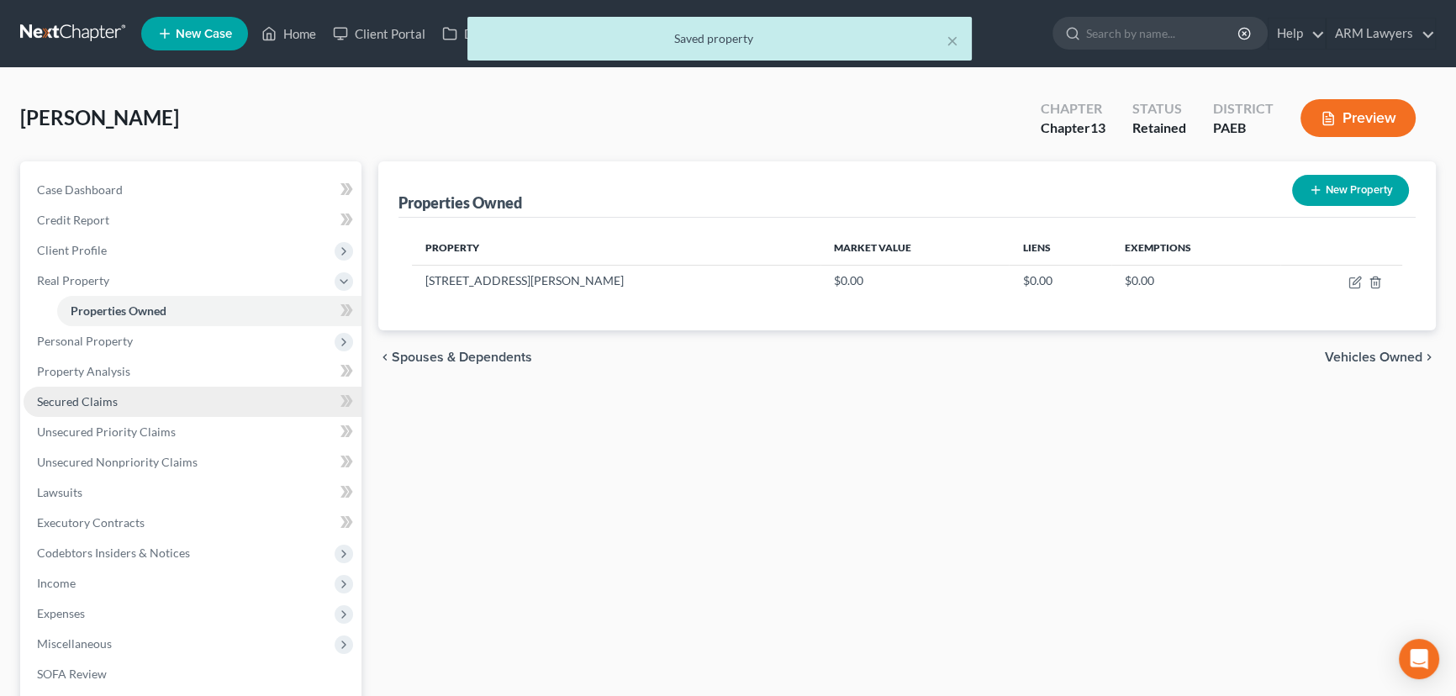
click at [160, 400] on link "Secured Claims" at bounding box center [193, 402] width 338 height 30
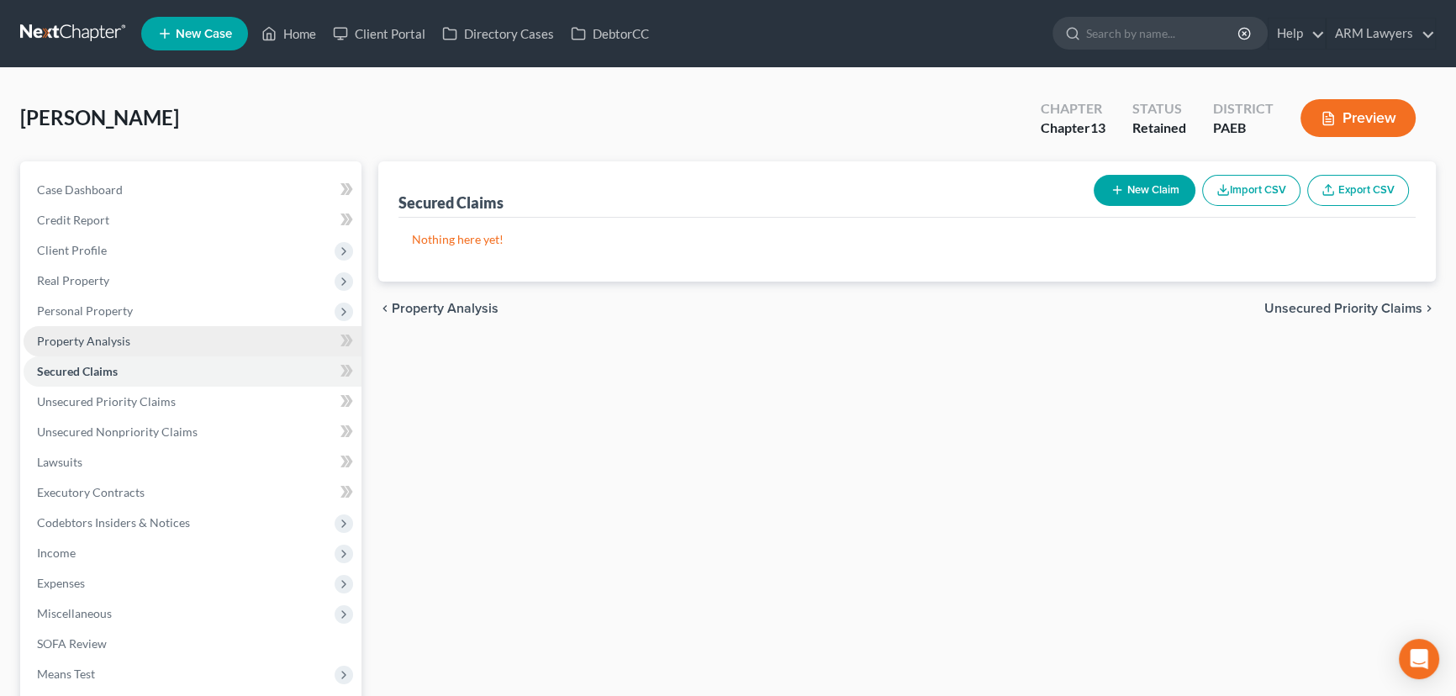
click at [161, 341] on link "Property Analysis" at bounding box center [193, 341] width 338 height 30
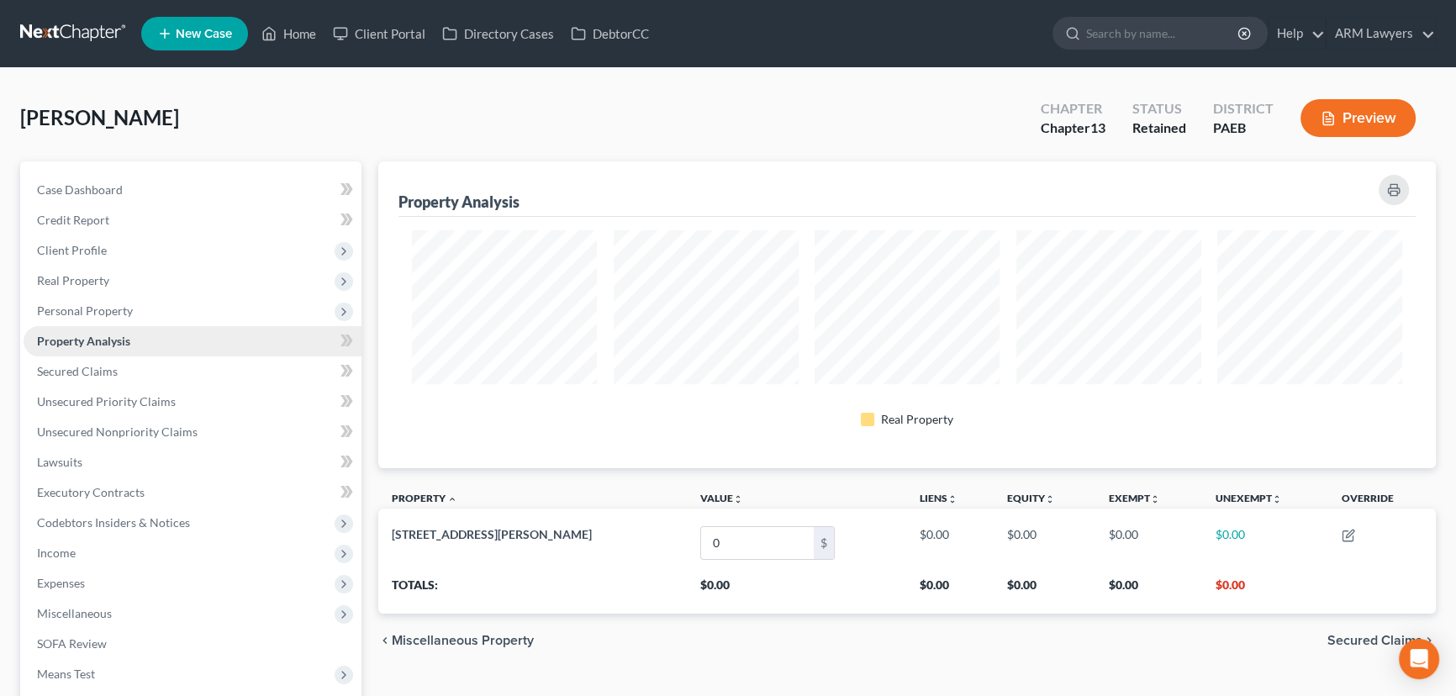
scroll to position [307, 1057]
click at [200, 418] on link "Unsecured Nonpriority Claims" at bounding box center [193, 432] width 338 height 30
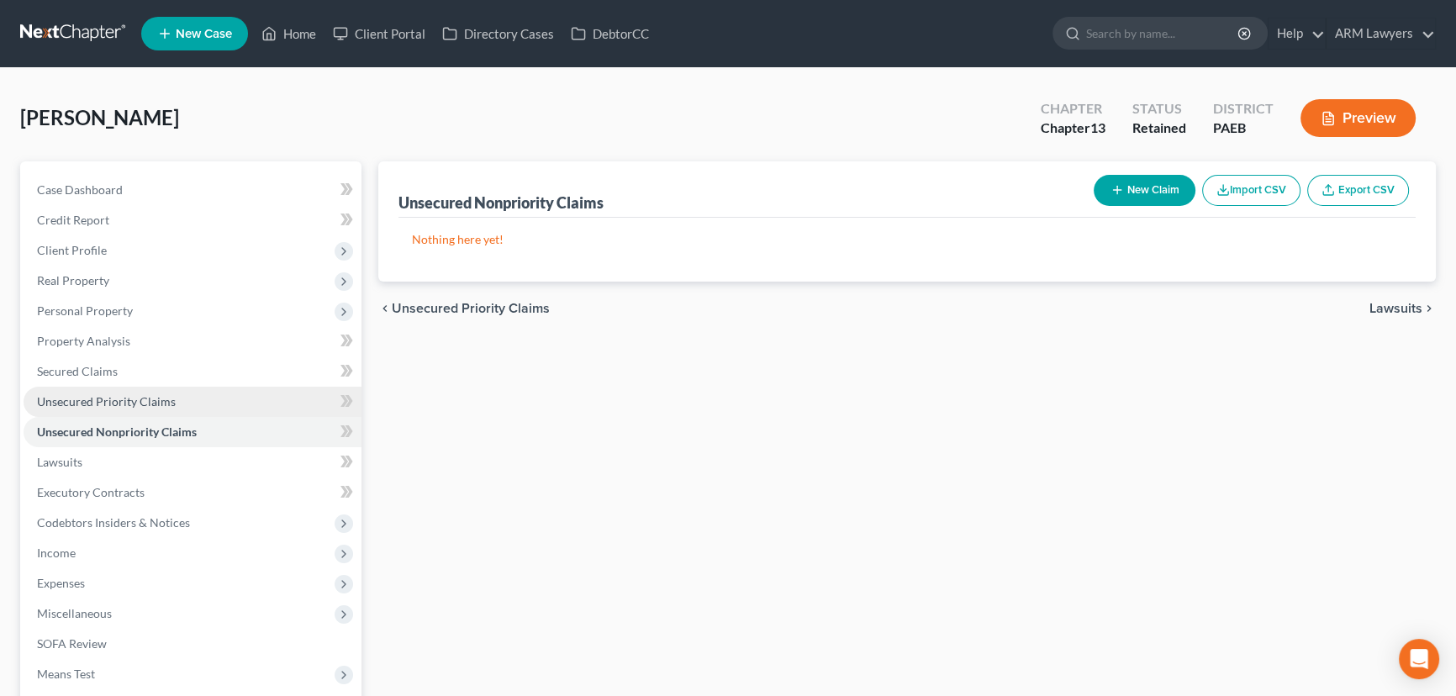
click at [196, 387] on link "Unsecured Priority Claims" at bounding box center [193, 402] width 338 height 30
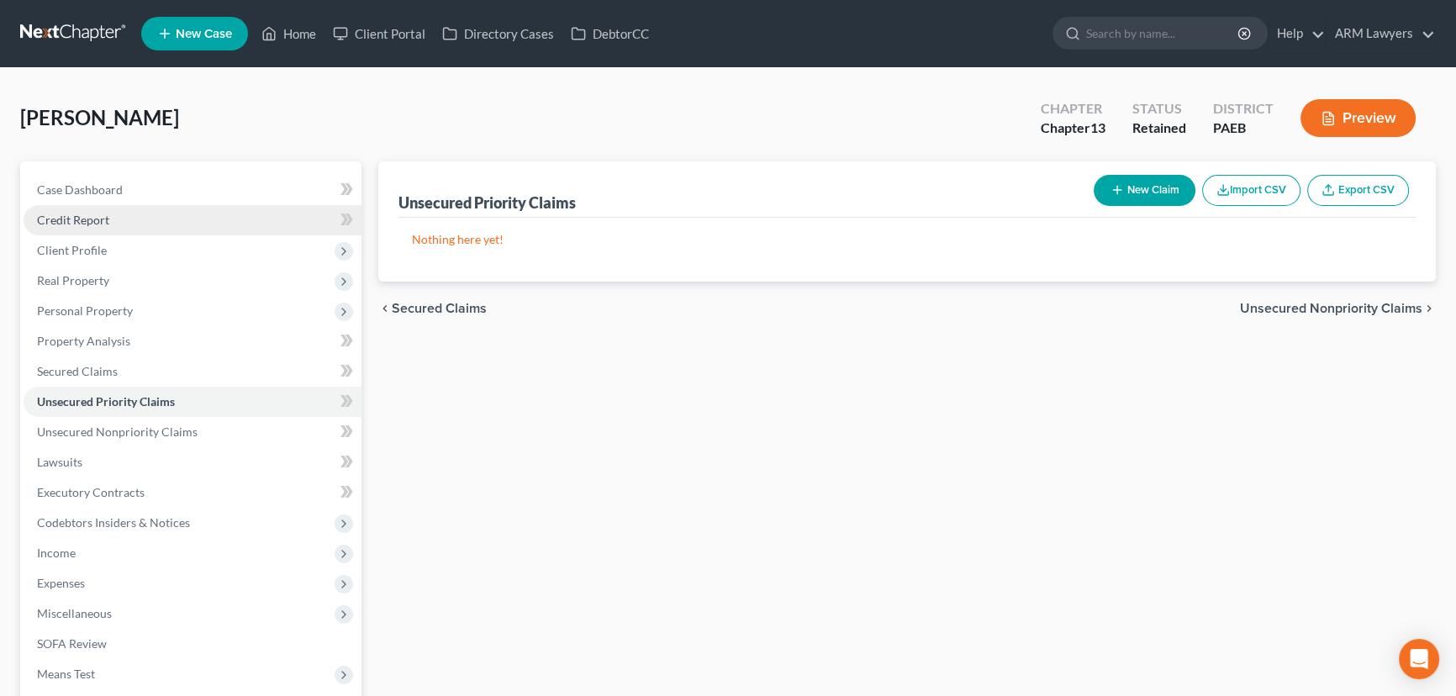
click at [135, 219] on link "Credit Report" at bounding box center [193, 220] width 338 height 30
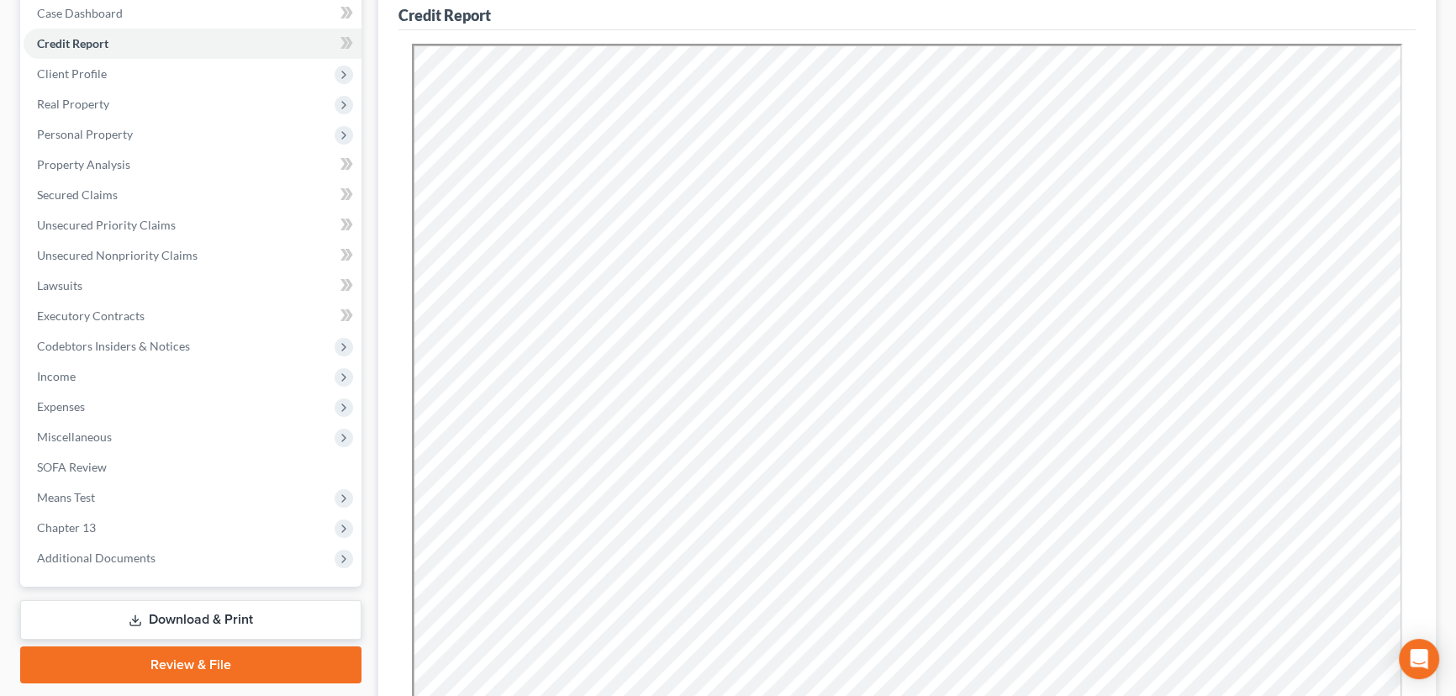
scroll to position [405, 0]
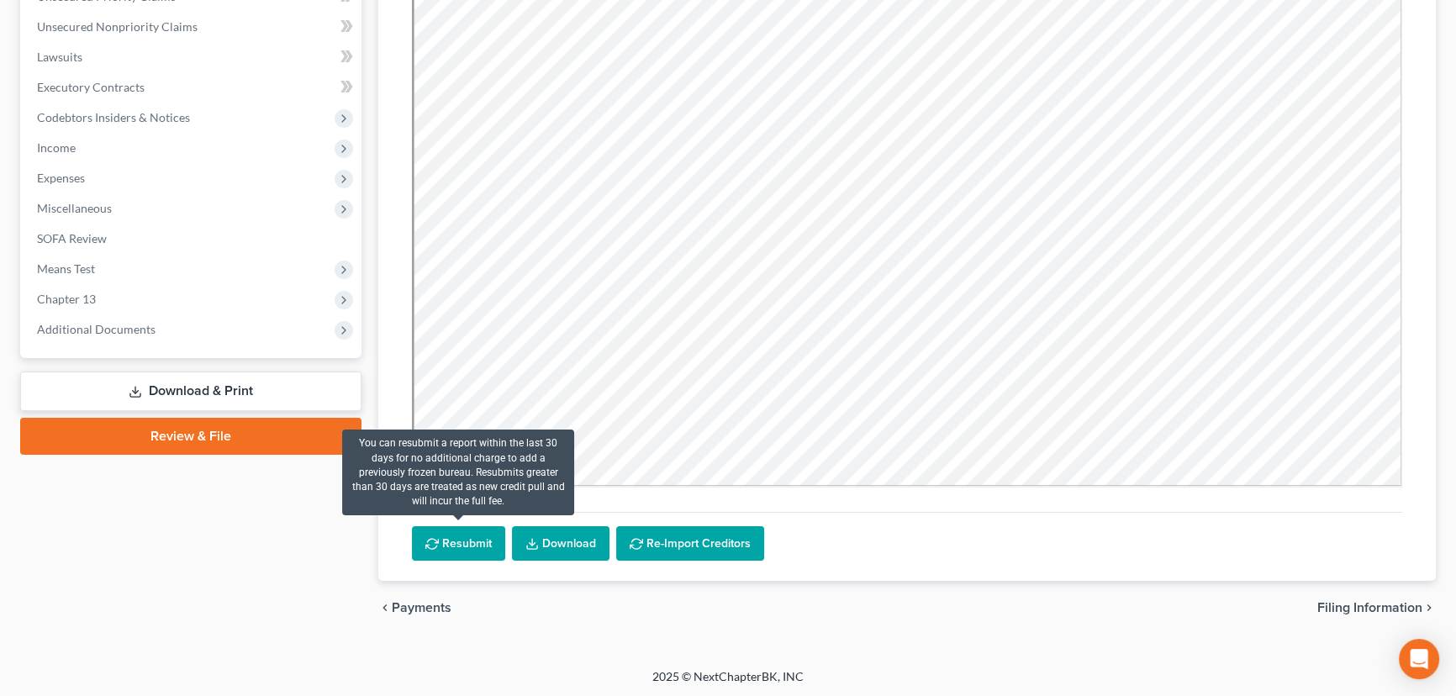
click at [473, 548] on button "Resubmit" at bounding box center [458, 543] width 93 height 35
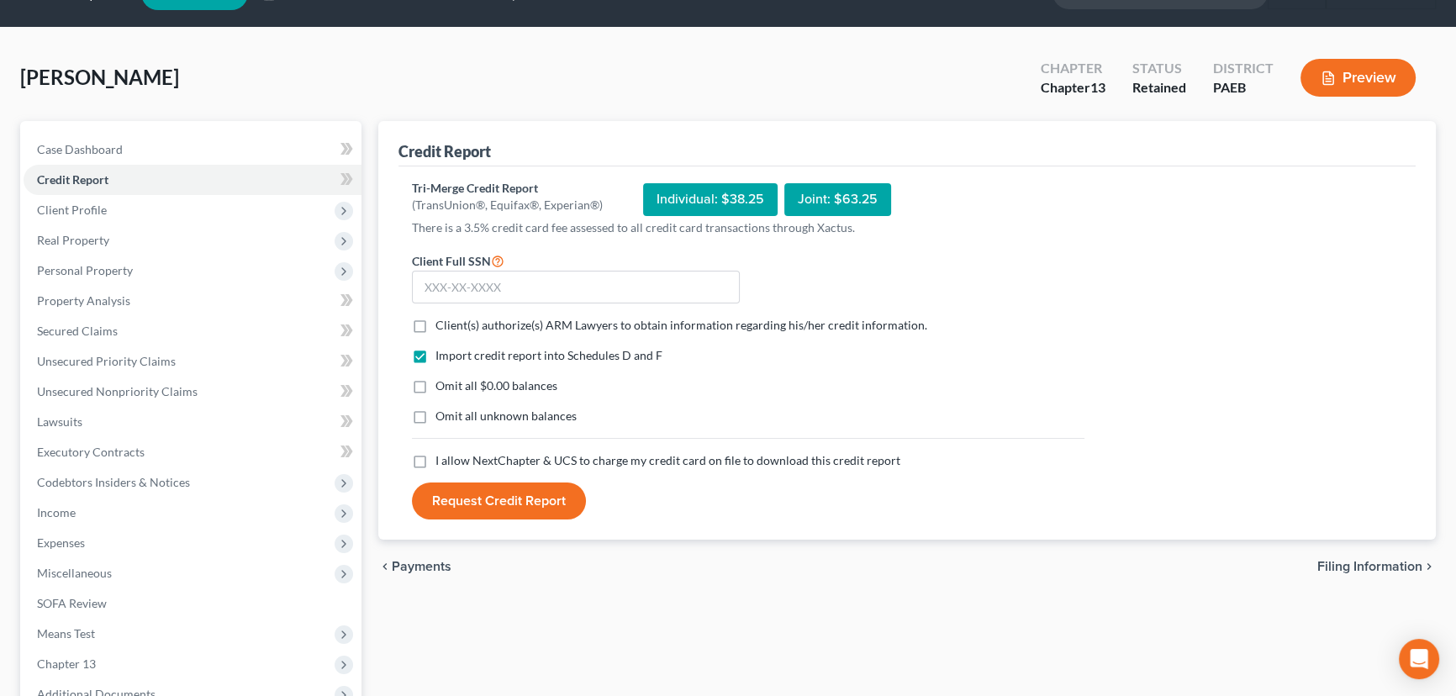
scroll to position [0, 0]
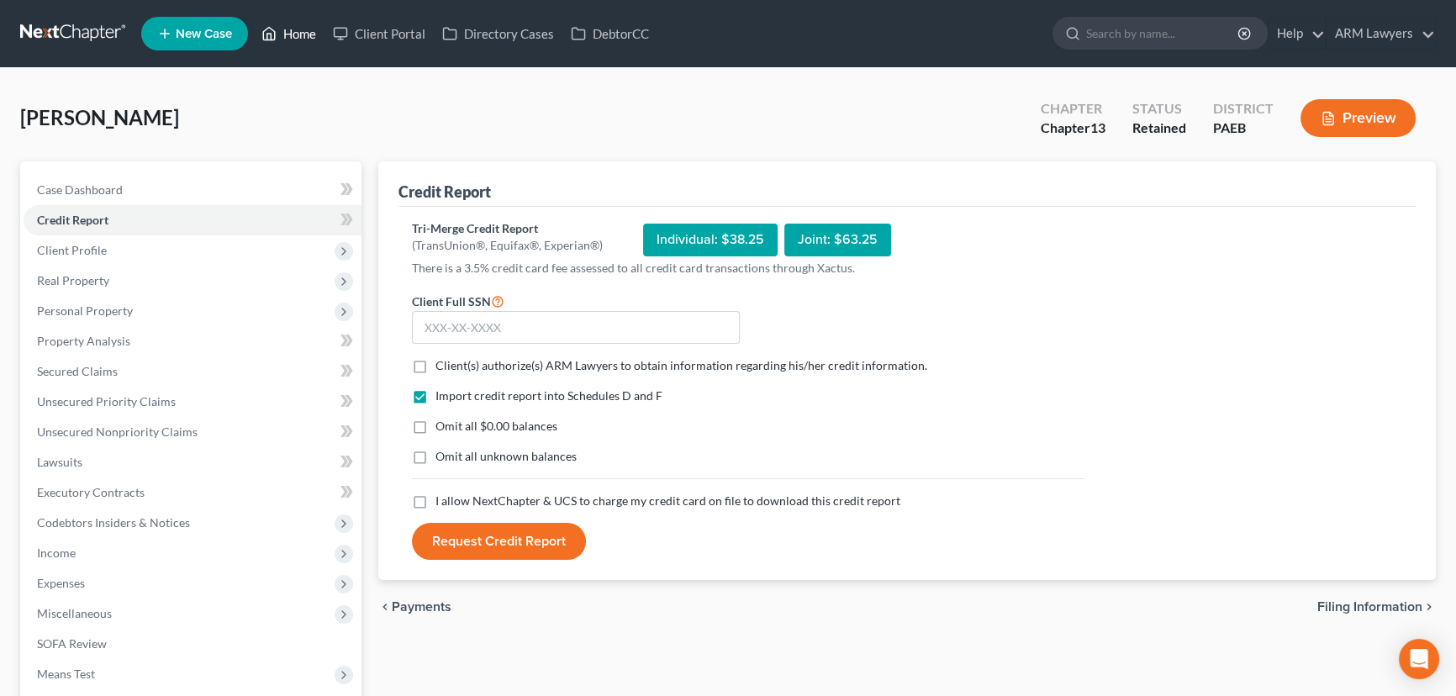
drag, startPoint x: 286, startPoint y: 34, endPoint x: 286, endPoint y: 64, distance: 30.3
click at [286, 34] on link "Home" at bounding box center [288, 33] width 71 height 30
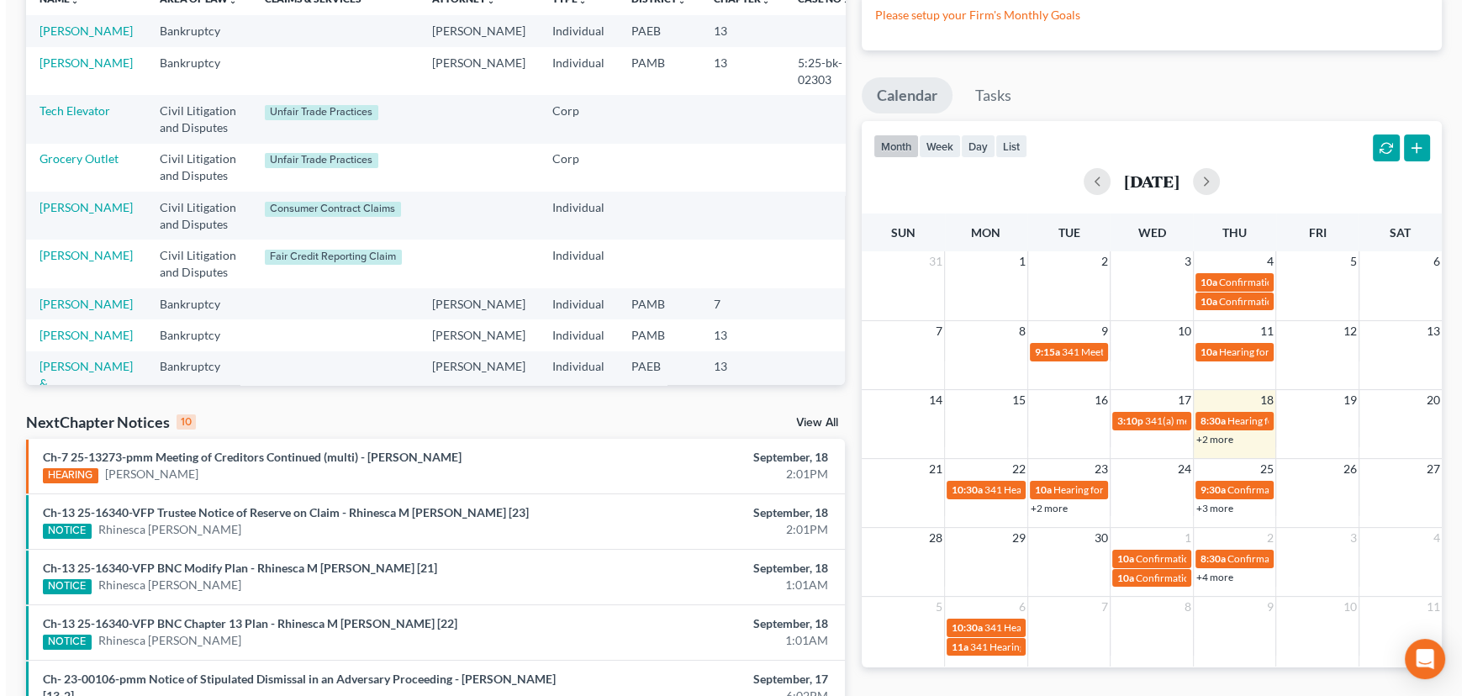
scroll to position [152, 0]
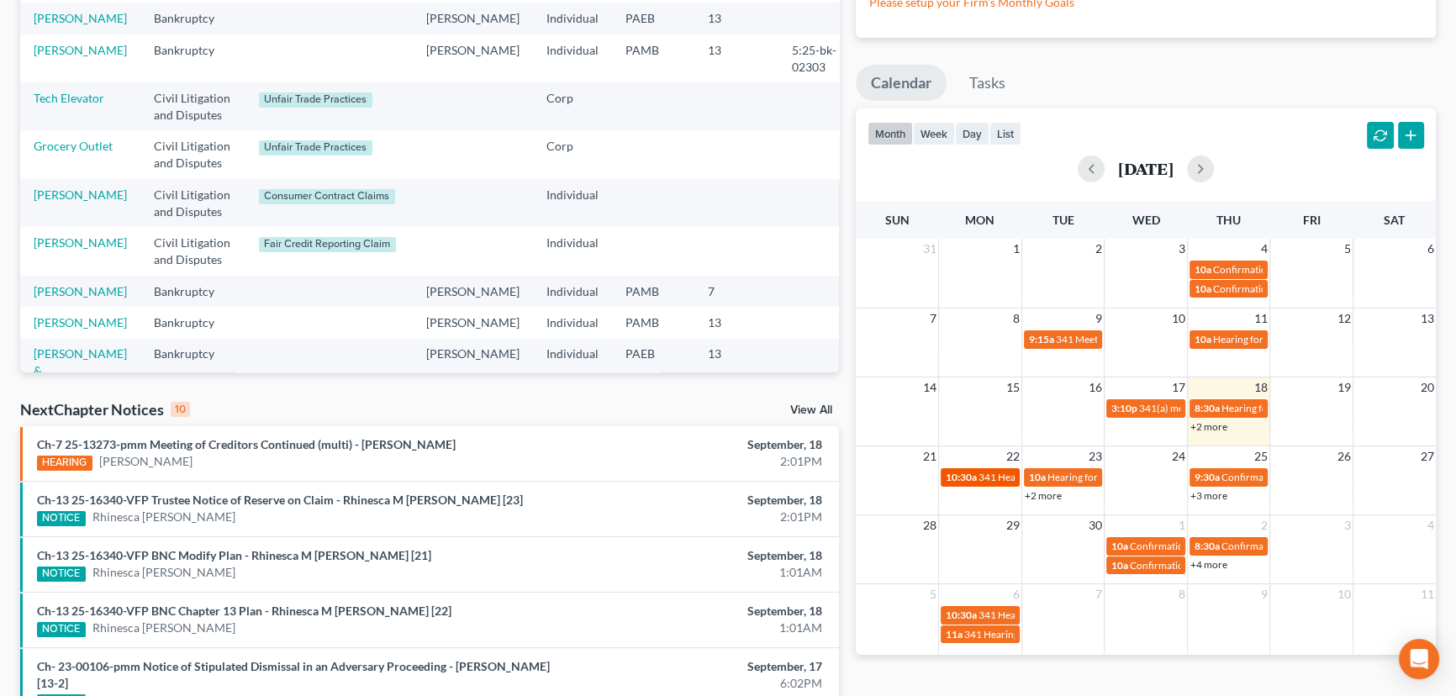
click at [984, 478] on span "341 Hearing for [PERSON_NAME]" at bounding box center [1054, 477] width 150 height 13
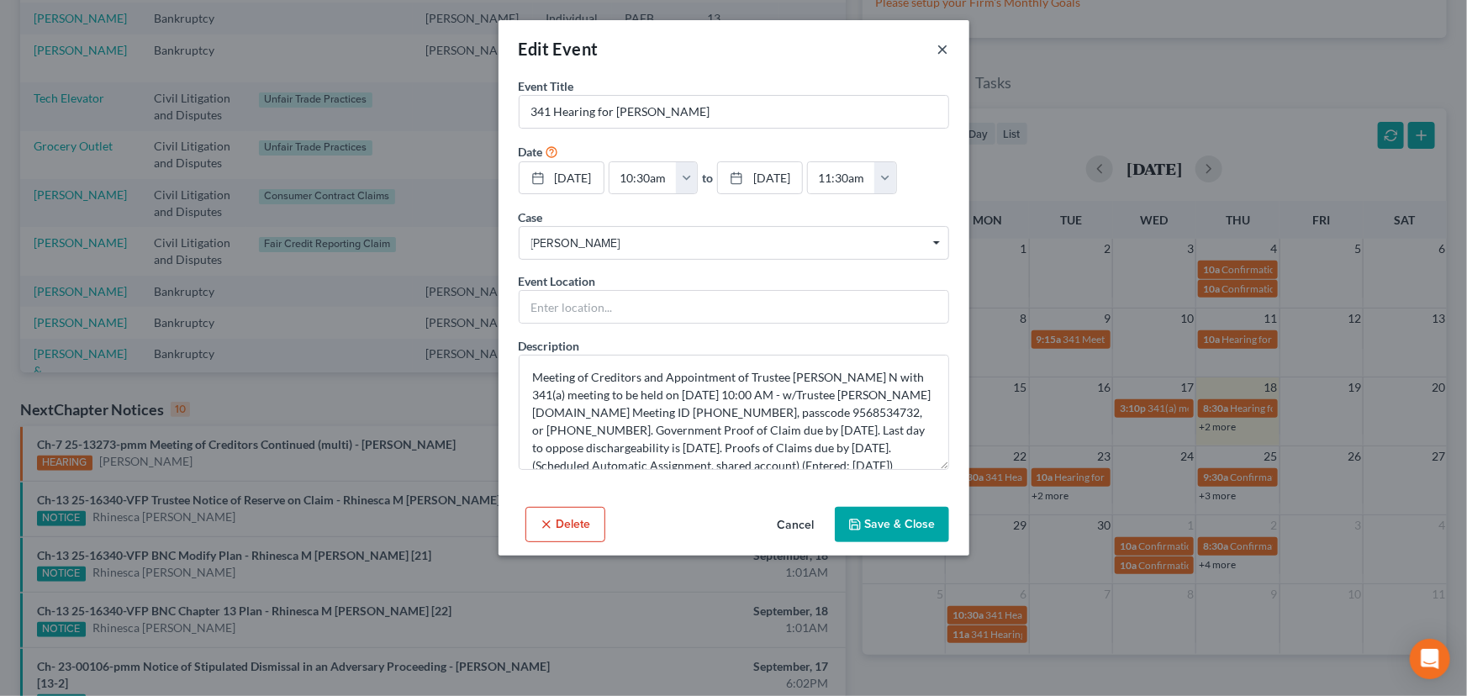
click at [941, 54] on button "×" at bounding box center [943, 49] width 12 height 20
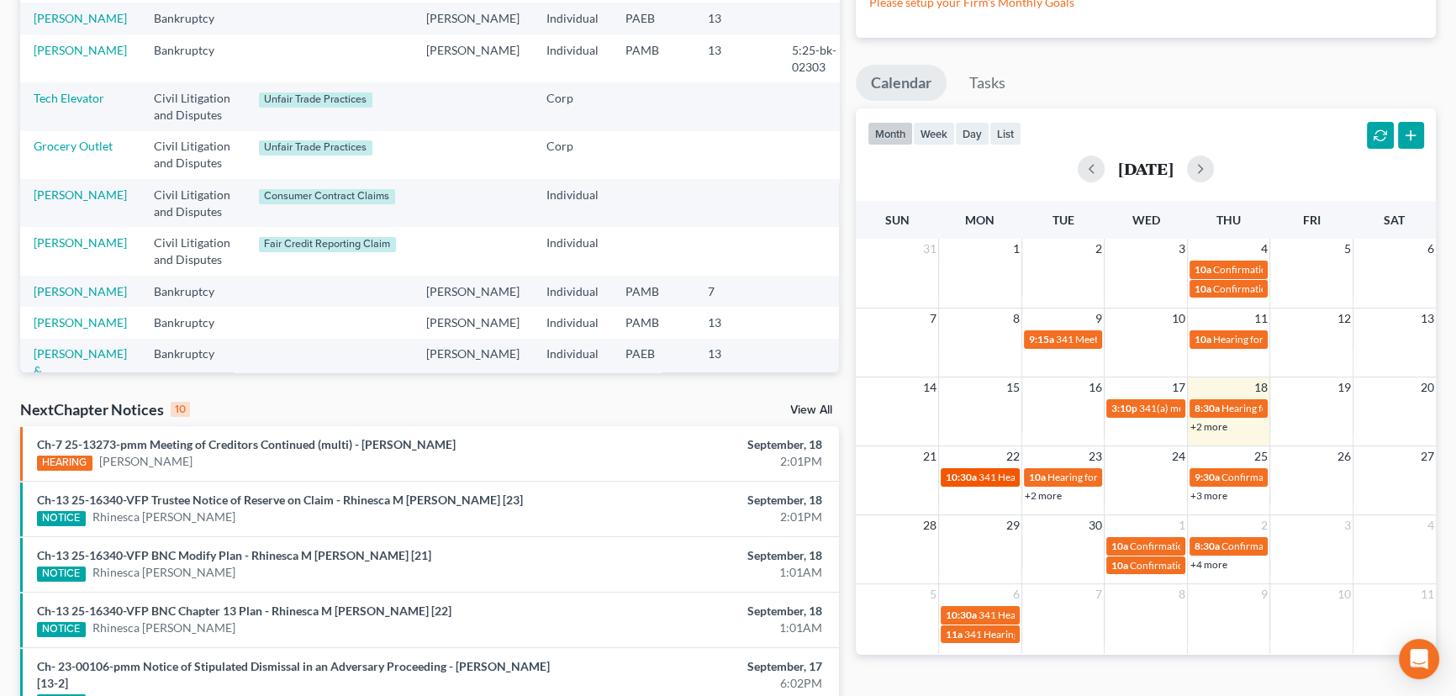
click at [973, 477] on span "10:30a" at bounding box center [961, 477] width 31 height 13
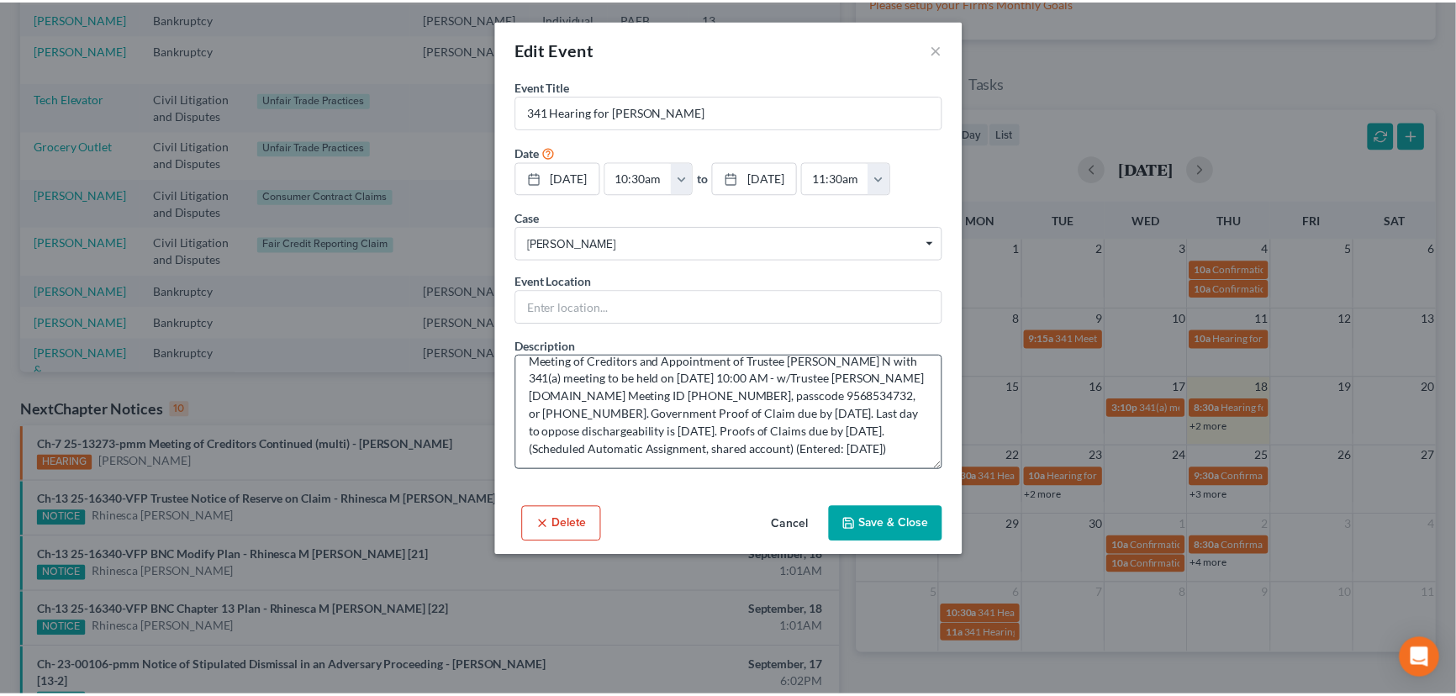
scroll to position [0, 0]
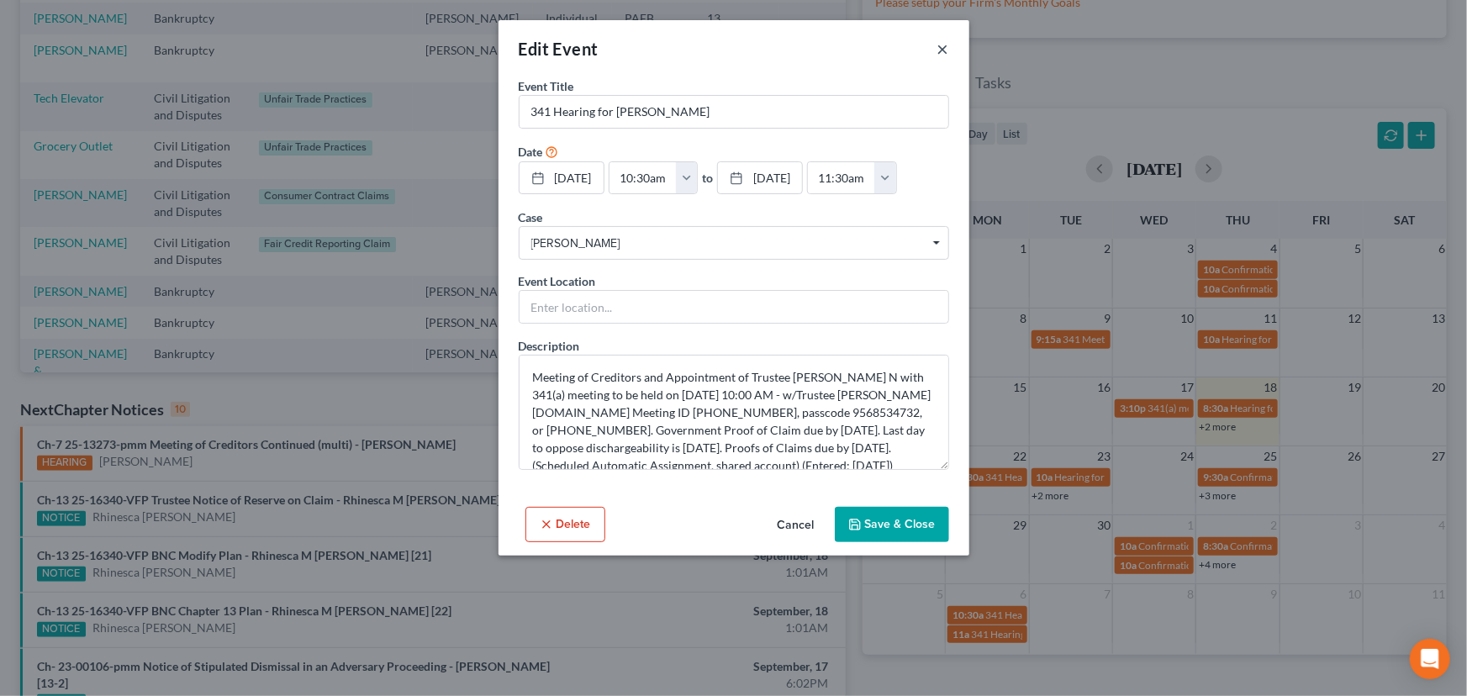
click at [938, 43] on button "×" at bounding box center [943, 49] width 12 height 20
